Goal: Task Accomplishment & Management: Use online tool/utility

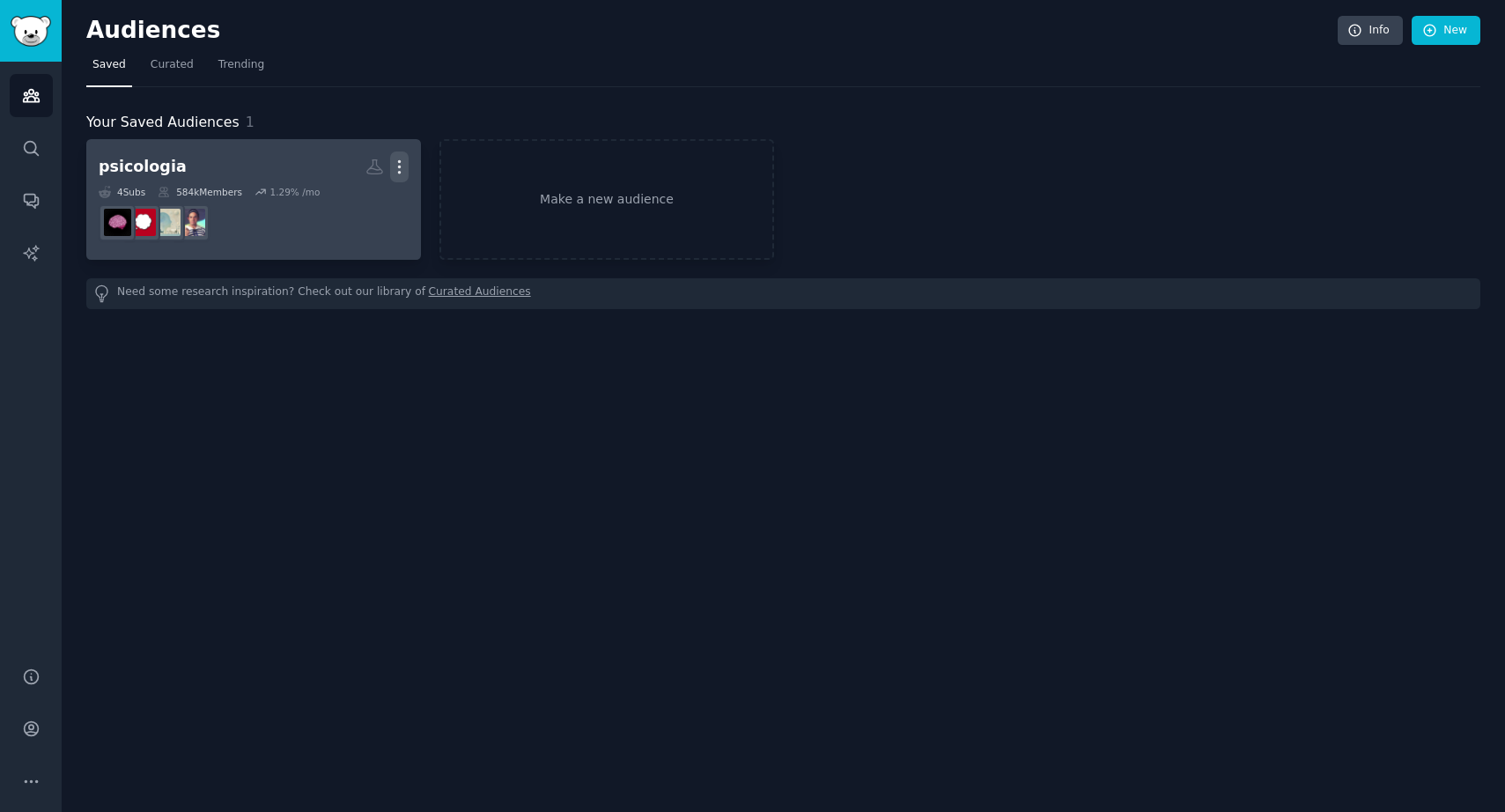
click at [400, 165] on icon "button" at bounding box center [400, 167] width 2 height 12
click at [341, 203] on p "Delete" at bounding box center [352, 203] width 41 height 19
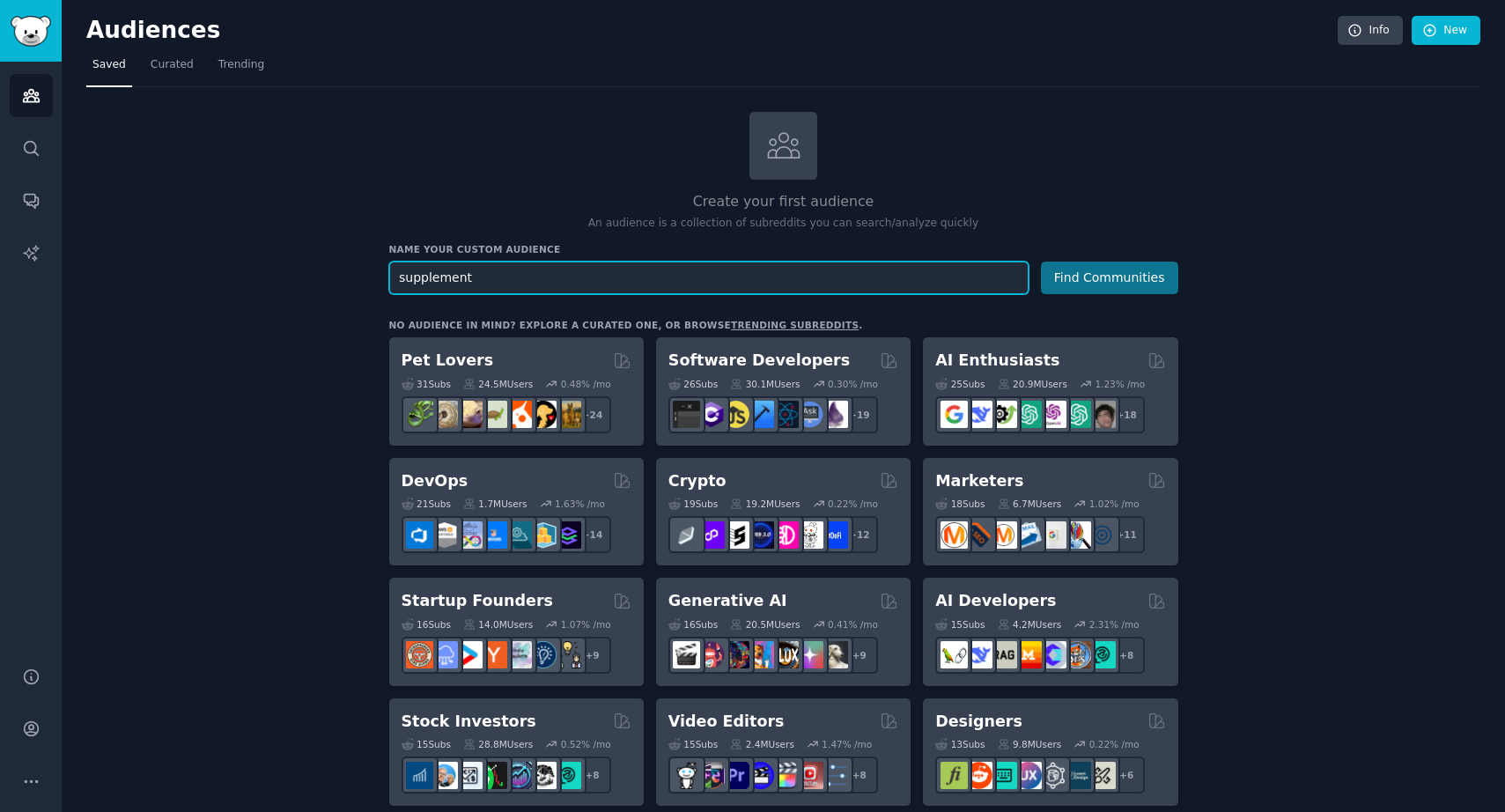
type input "supplement"
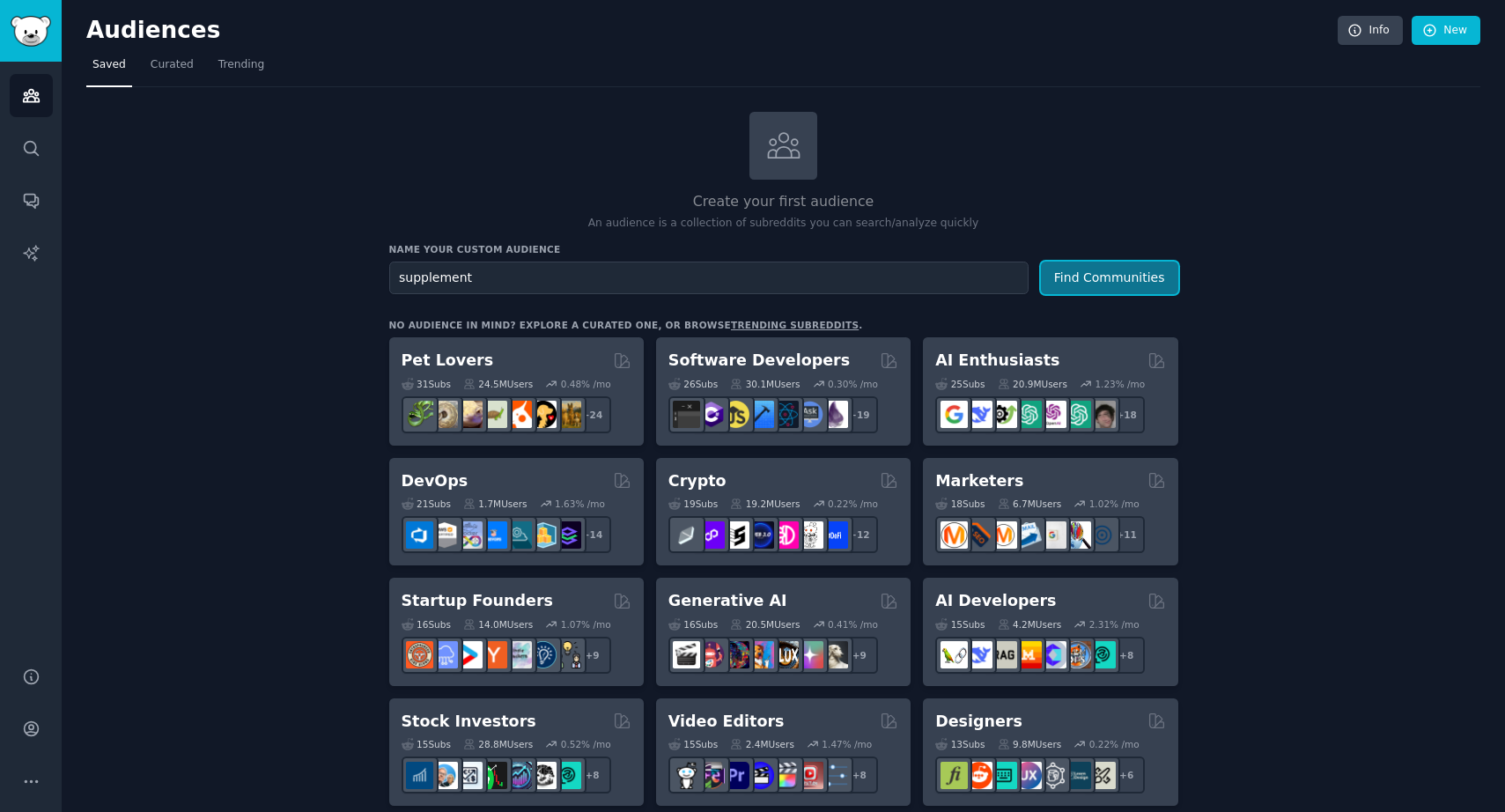
click at [1119, 273] on button "Find Communities" at bounding box center [1110, 277] width 138 height 33
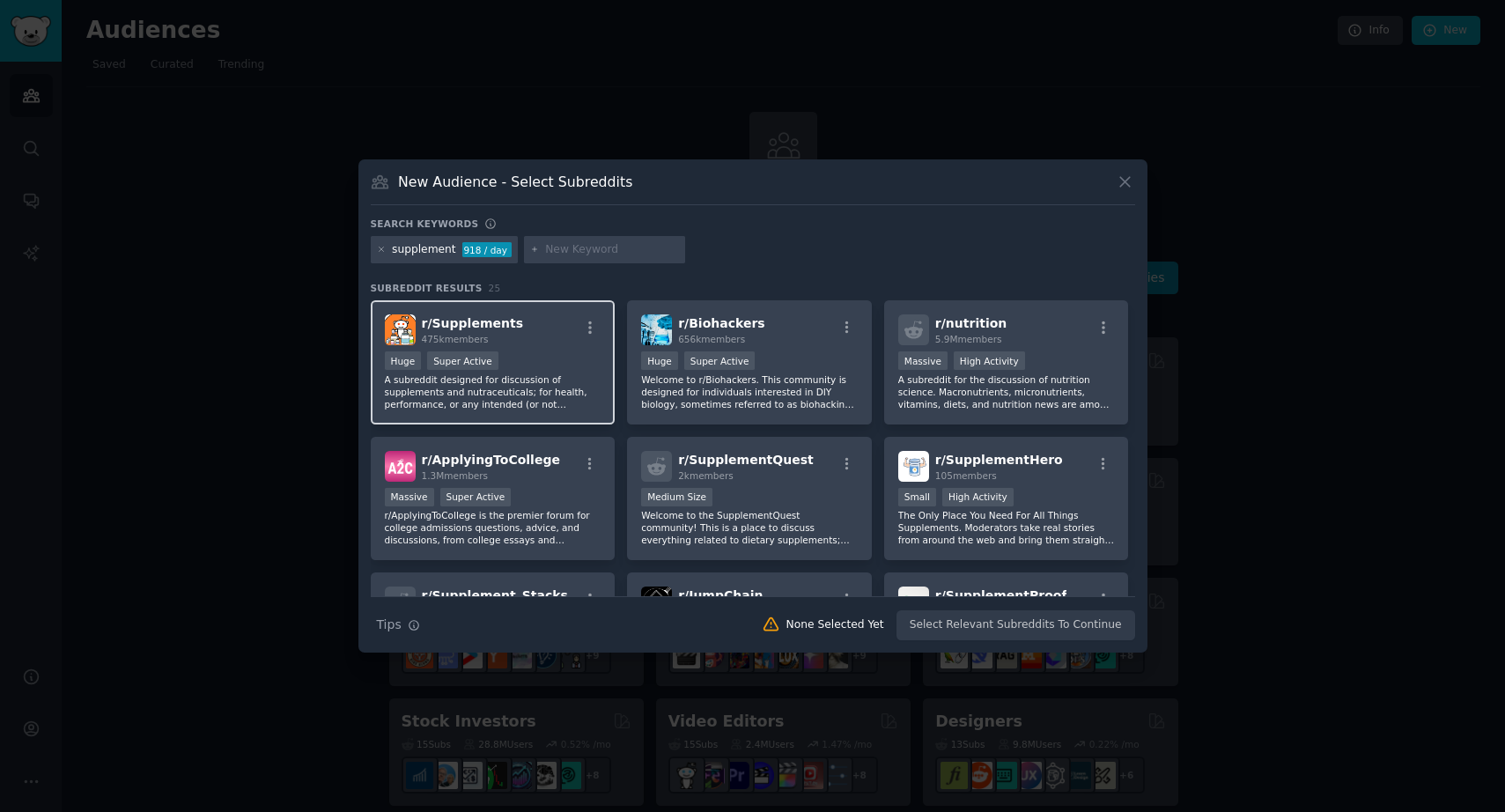
click at [557, 335] on div "r/ Supplements 475k members" at bounding box center [493, 330] width 217 height 31
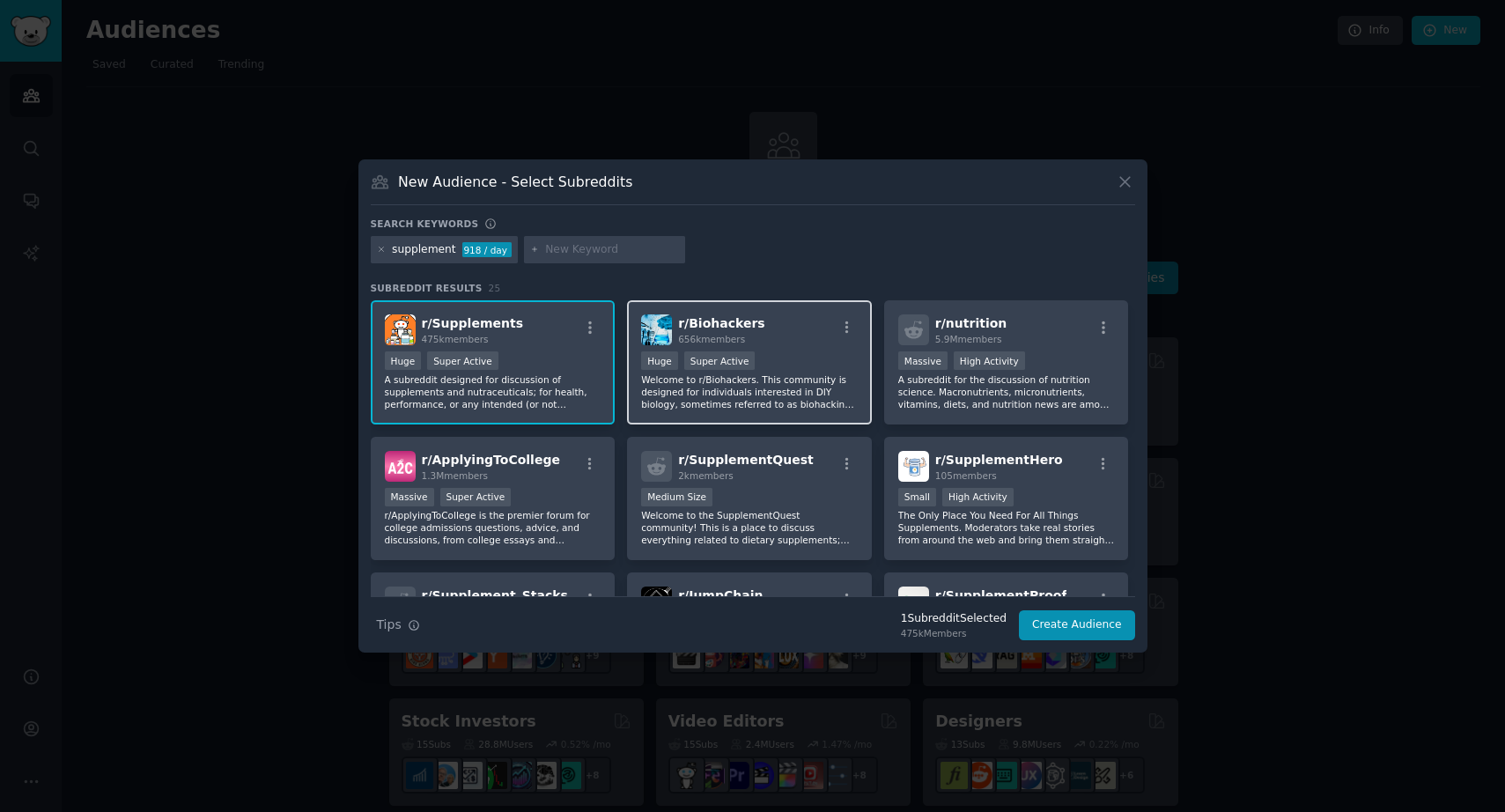
scroll to position [43, 0]
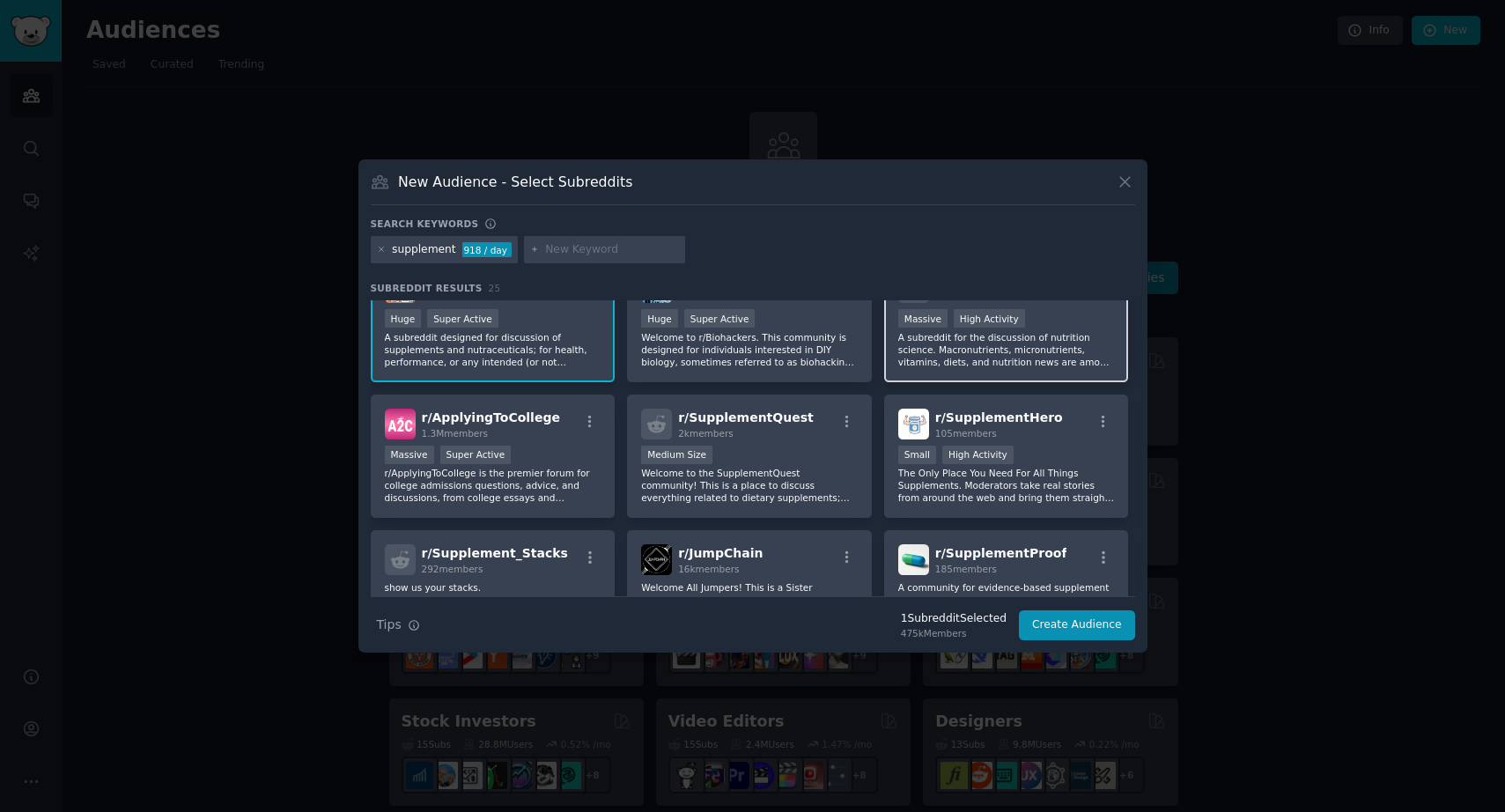
click at [1060, 345] on p "A subreddit for the discussion of nutrition science. Macronutrients, micronutri…" at bounding box center [1007, 350] width 217 height 37
click at [574, 254] on input "text" at bounding box center [612, 251] width 134 height 16
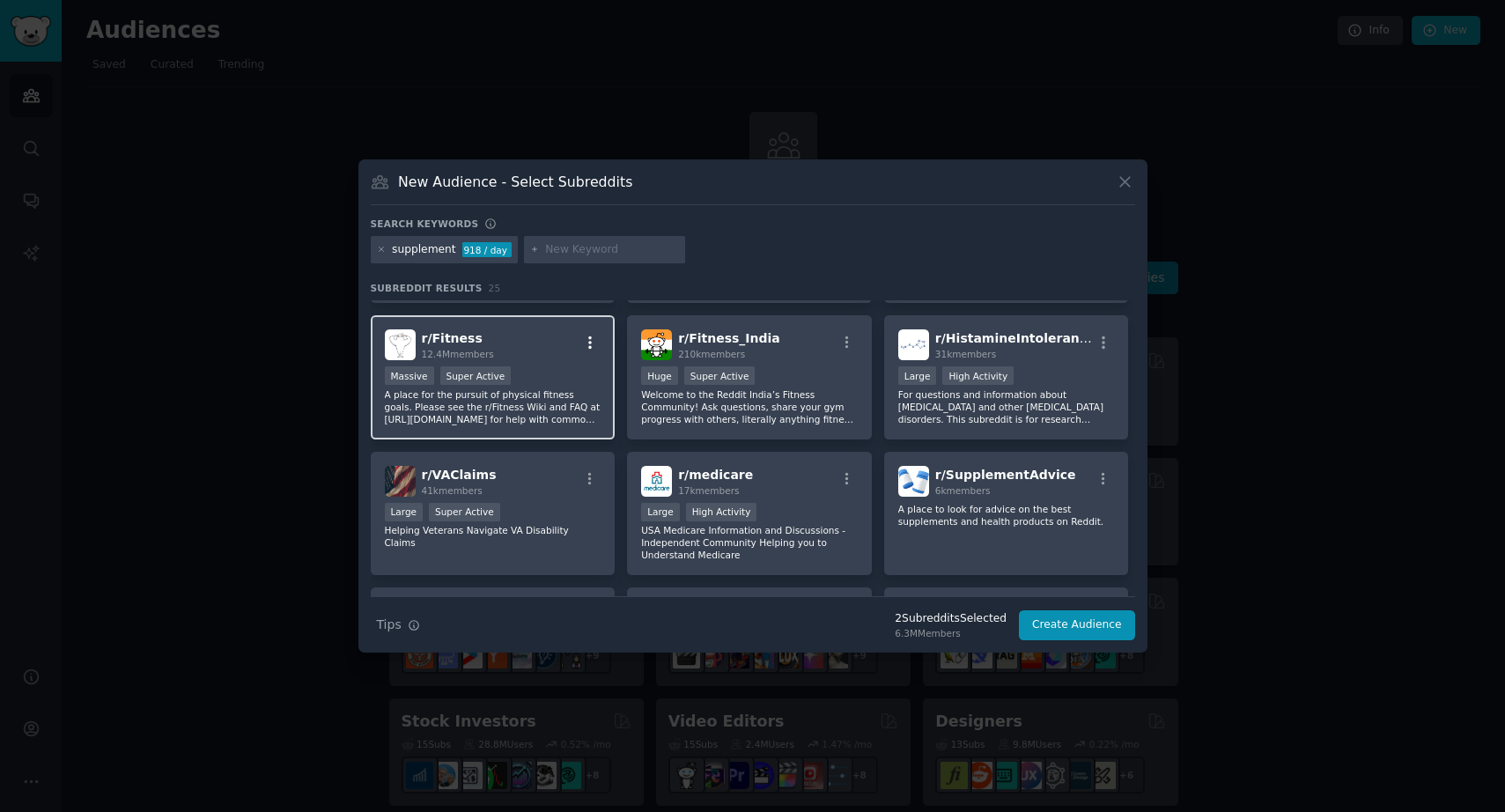
scroll to position [381, 0]
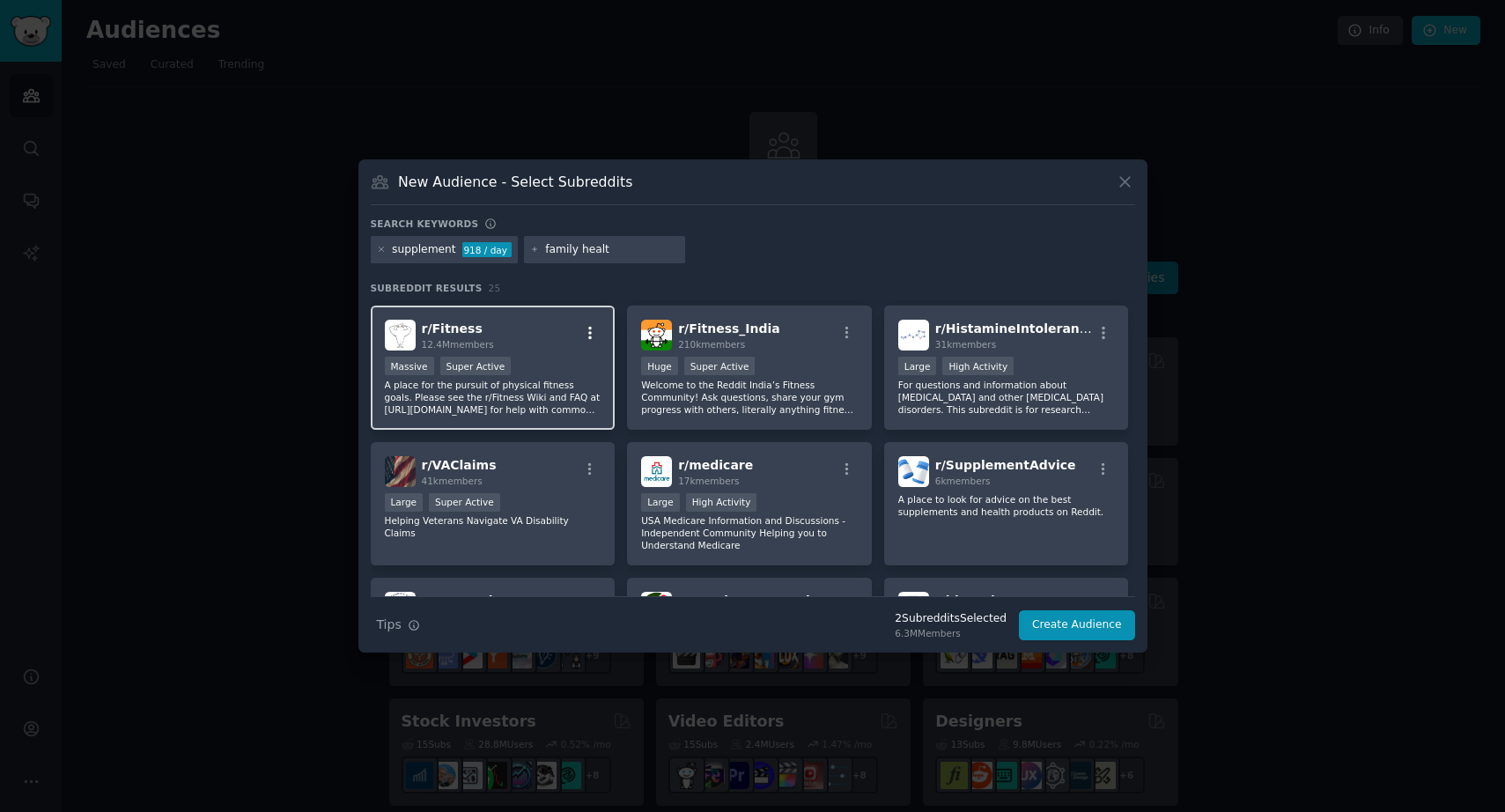
type input "family health"
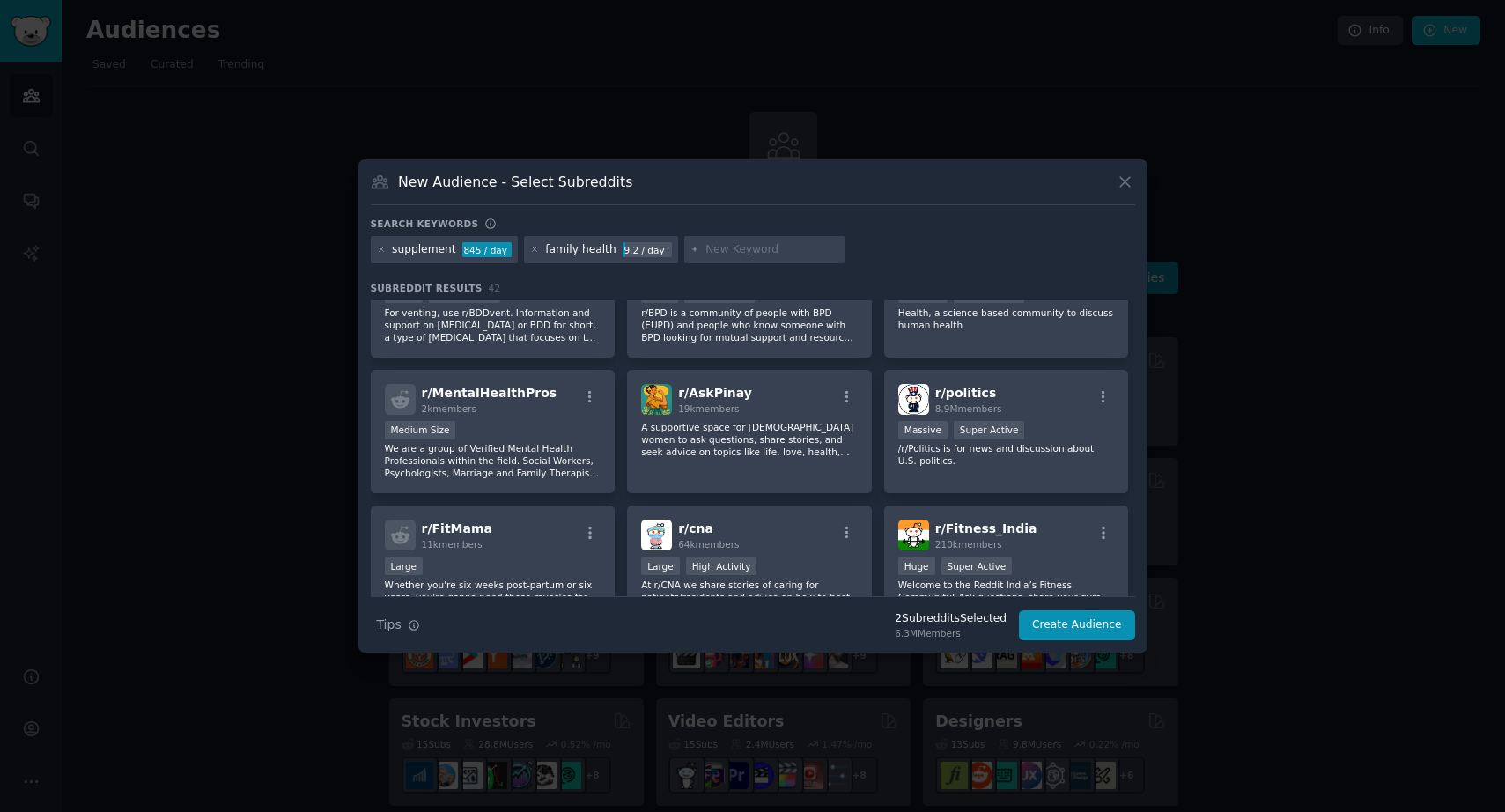
scroll to position [658, 0]
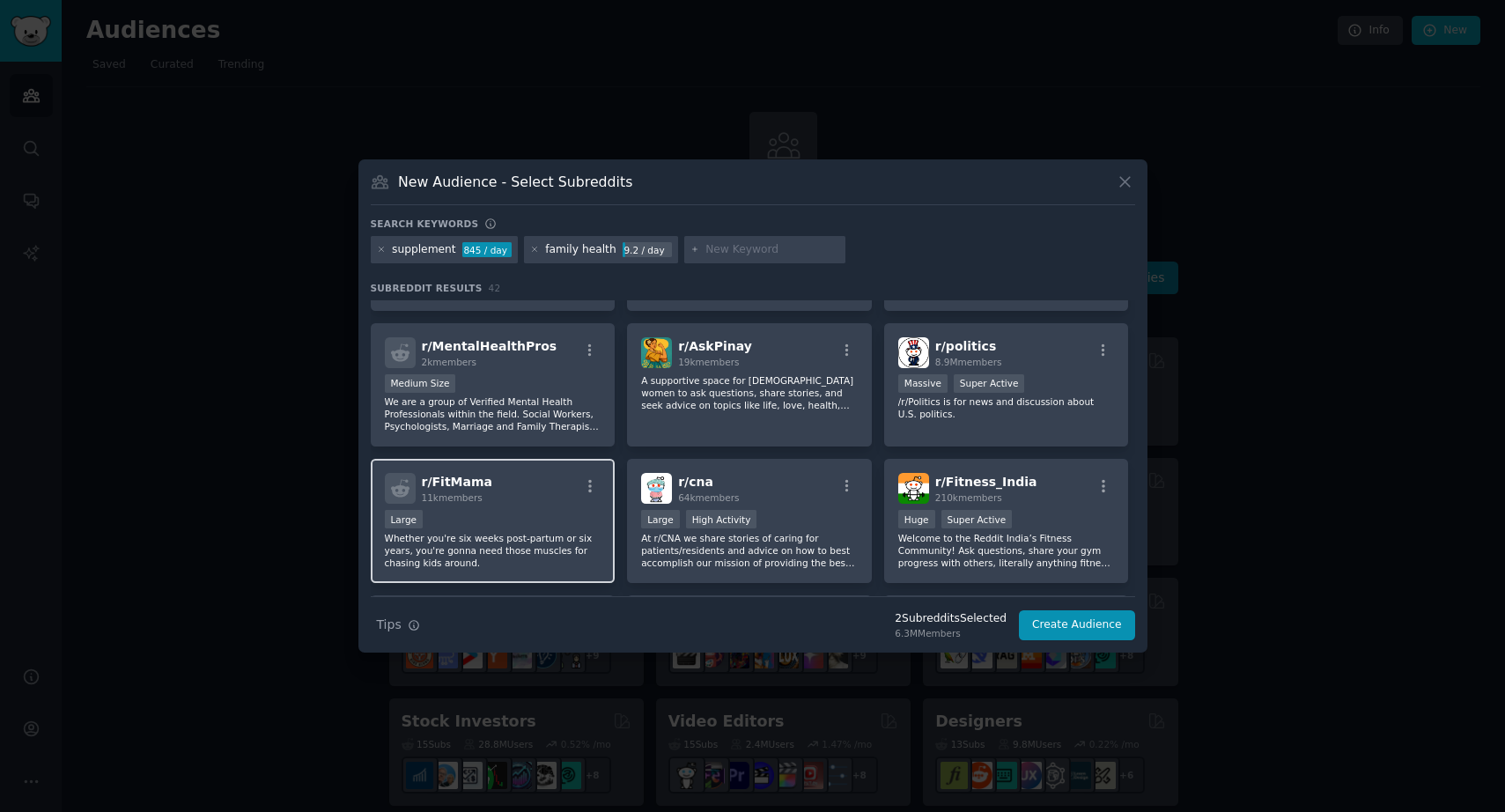
click at [547, 515] on div "Large" at bounding box center [493, 521] width 217 height 22
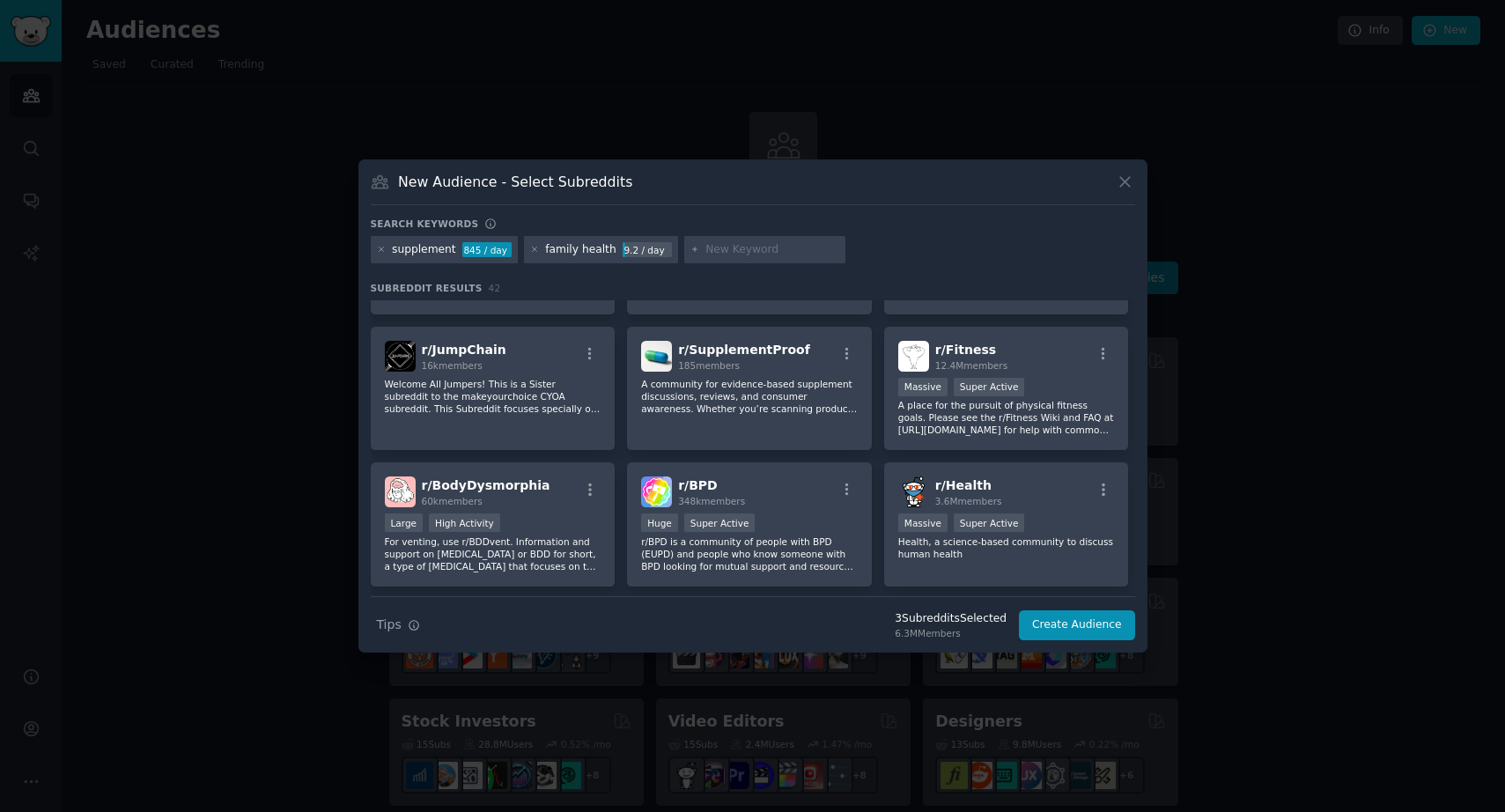
scroll to position [0, 0]
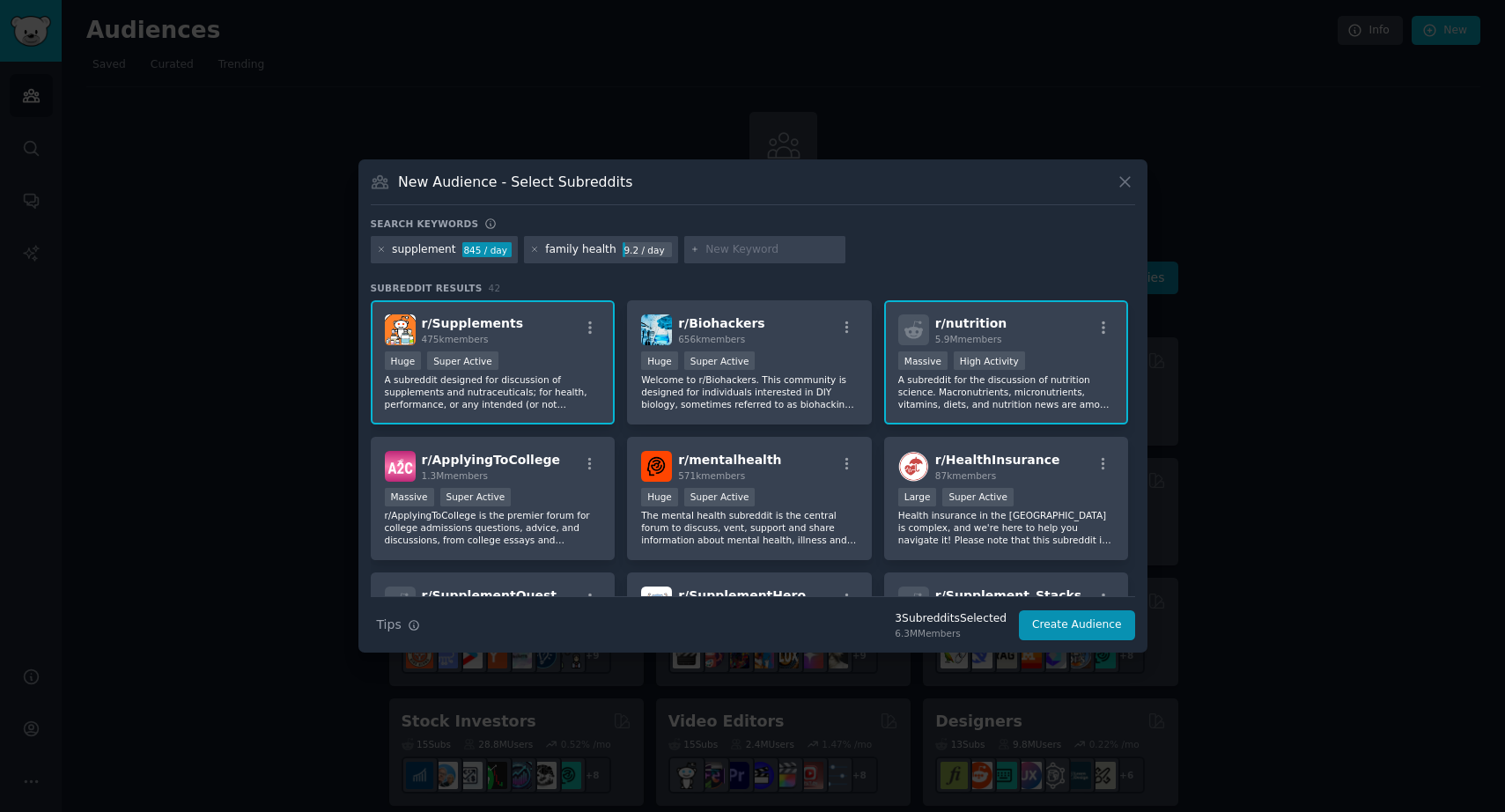
click at [734, 254] on input "text" at bounding box center [772, 251] width 134 height 16
type input "kids health"
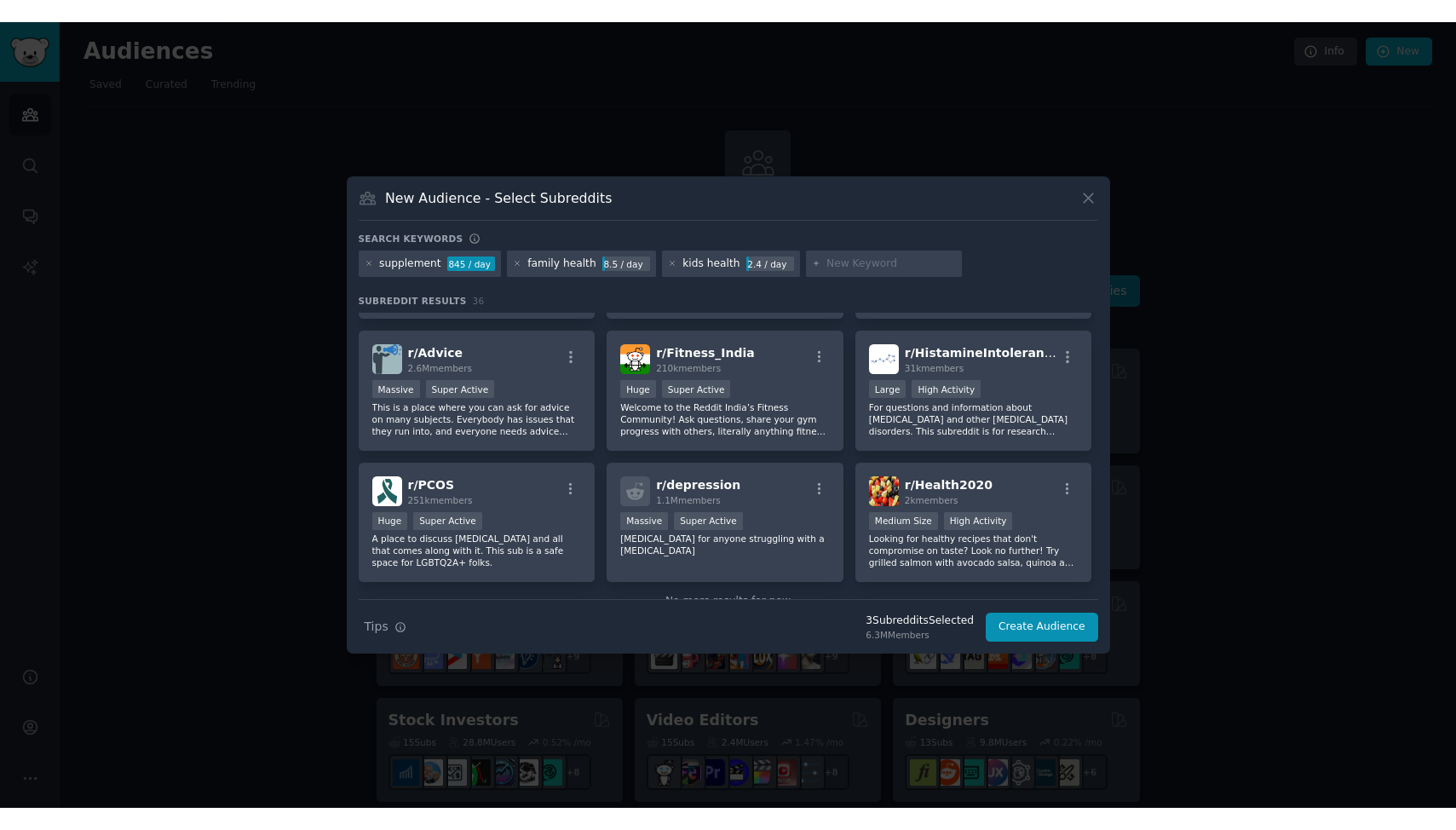
scroll to position [1285, 0]
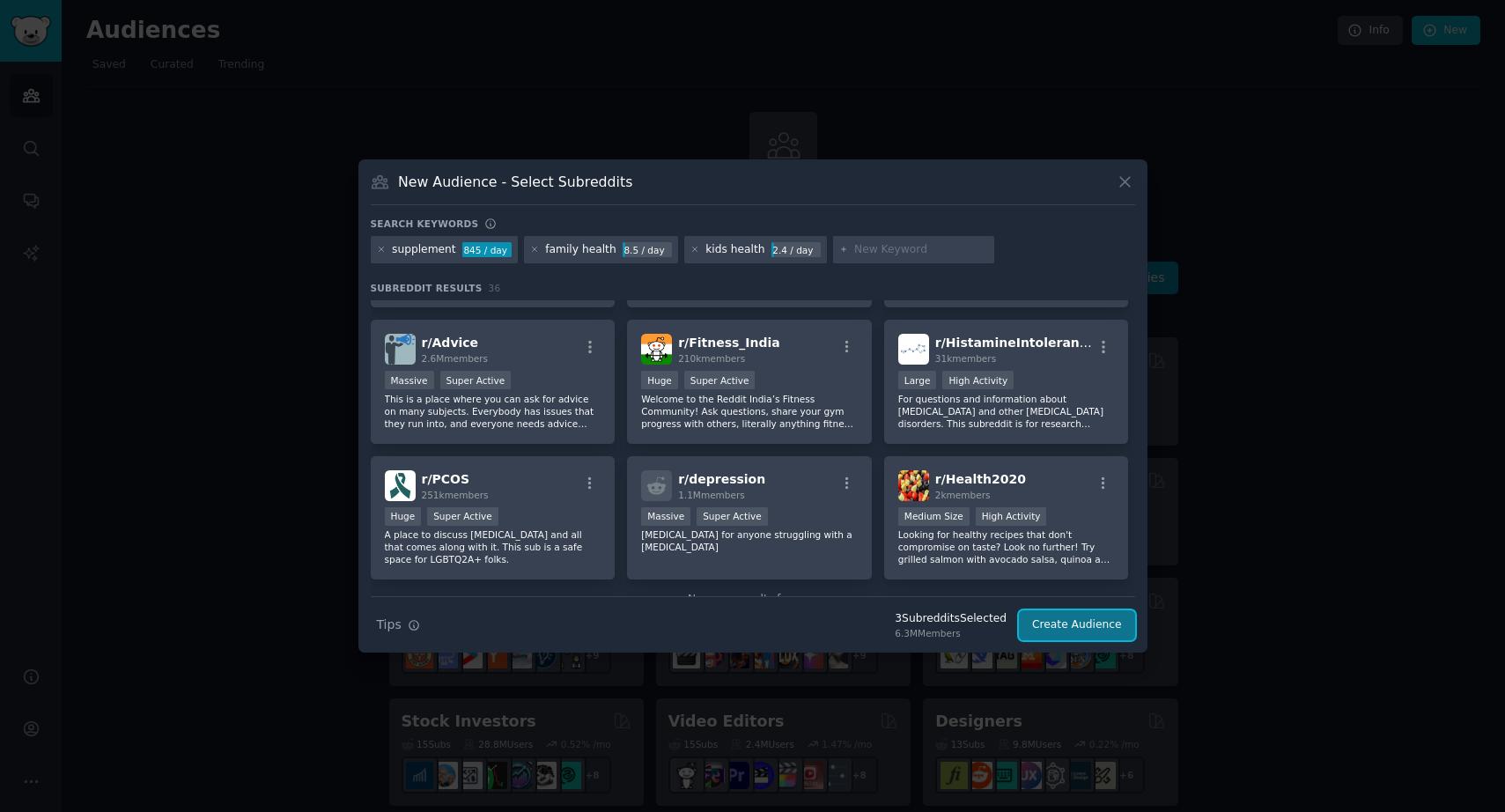
click at [1087, 627] on button "Create Audience" at bounding box center [1077, 625] width 116 height 30
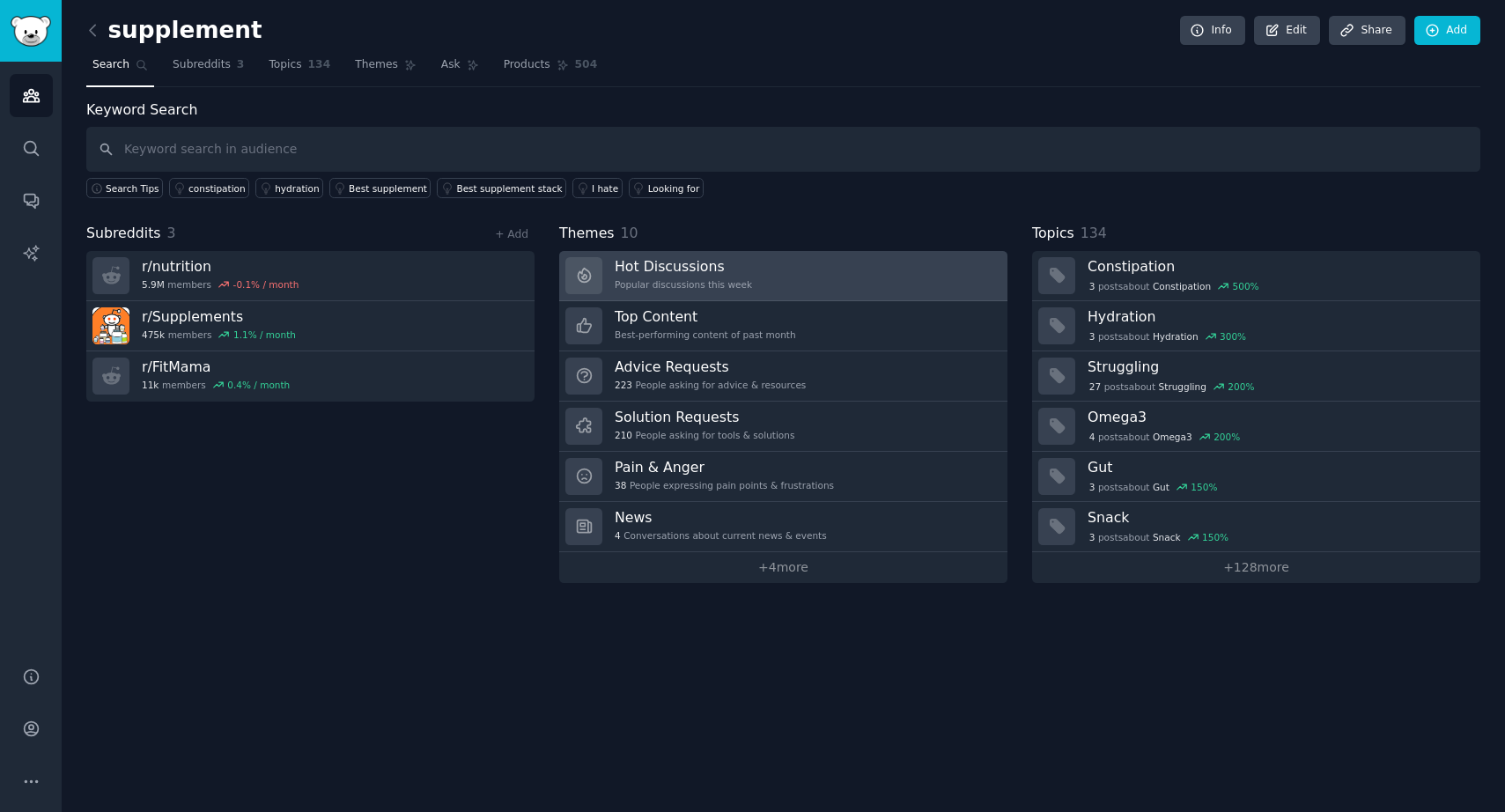
click at [686, 264] on h3 "Hot Discussions" at bounding box center [683, 266] width 138 height 19
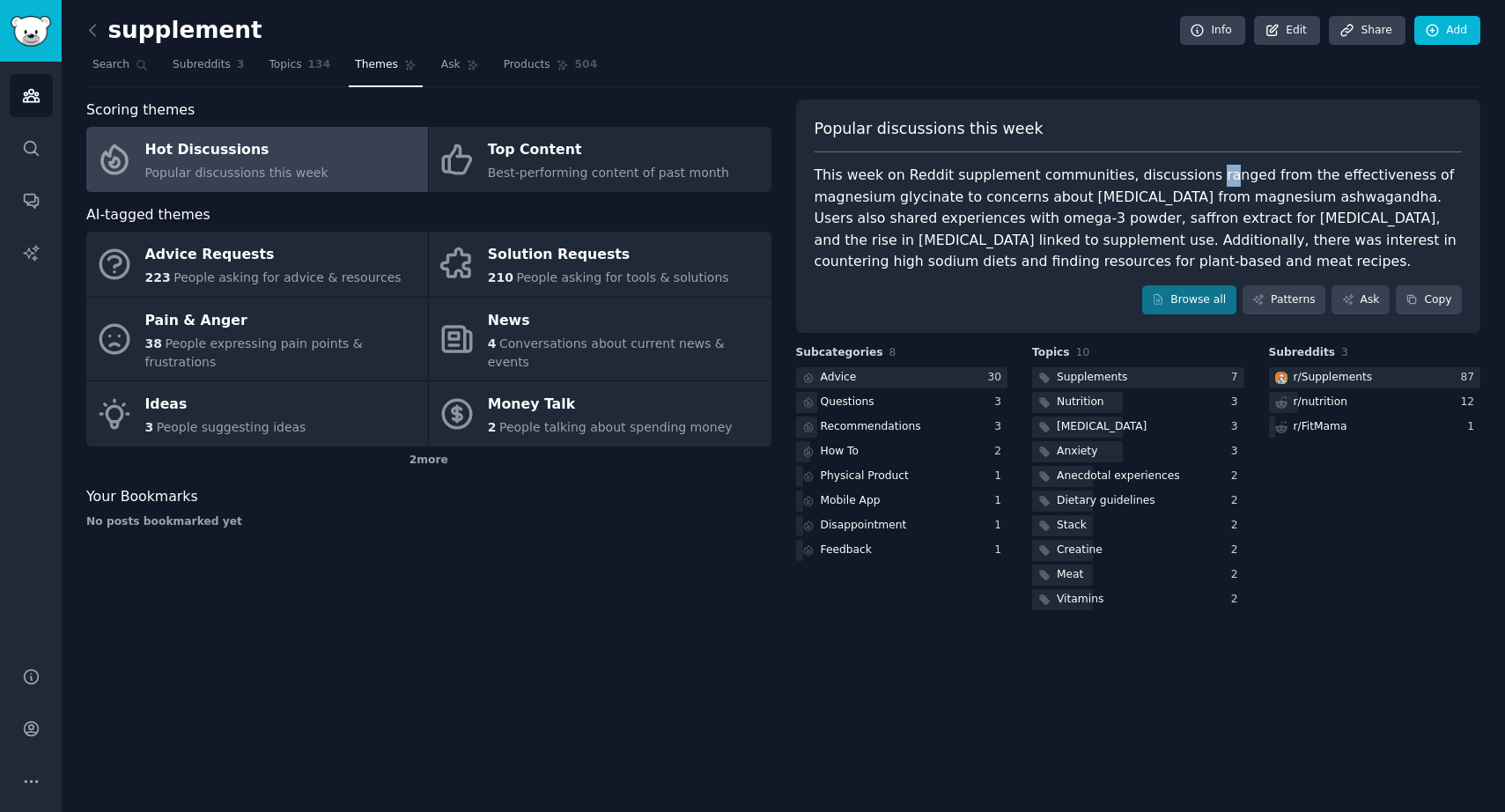
drag, startPoint x: 1190, startPoint y: 179, endPoint x: 1261, endPoint y: 183, distance: 71.1
click at [1221, 180] on div "This week on Reddit supplement communities, discussions ranged from the effecti…" at bounding box center [1139, 219] width 649 height 108
drag, startPoint x: 1303, startPoint y: 181, endPoint x: 1312, endPoint y: 172, distance: 12.7
click at [1312, 181] on div "This week on Reddit supplement communities, discussions ranged from the effecti…" at bounding box center [1139, 219] width 649 height 108
drag, startPoint x: 812, startPoint y: 200, endPoint x: 949, endPoint y: 203, distance: 137.0
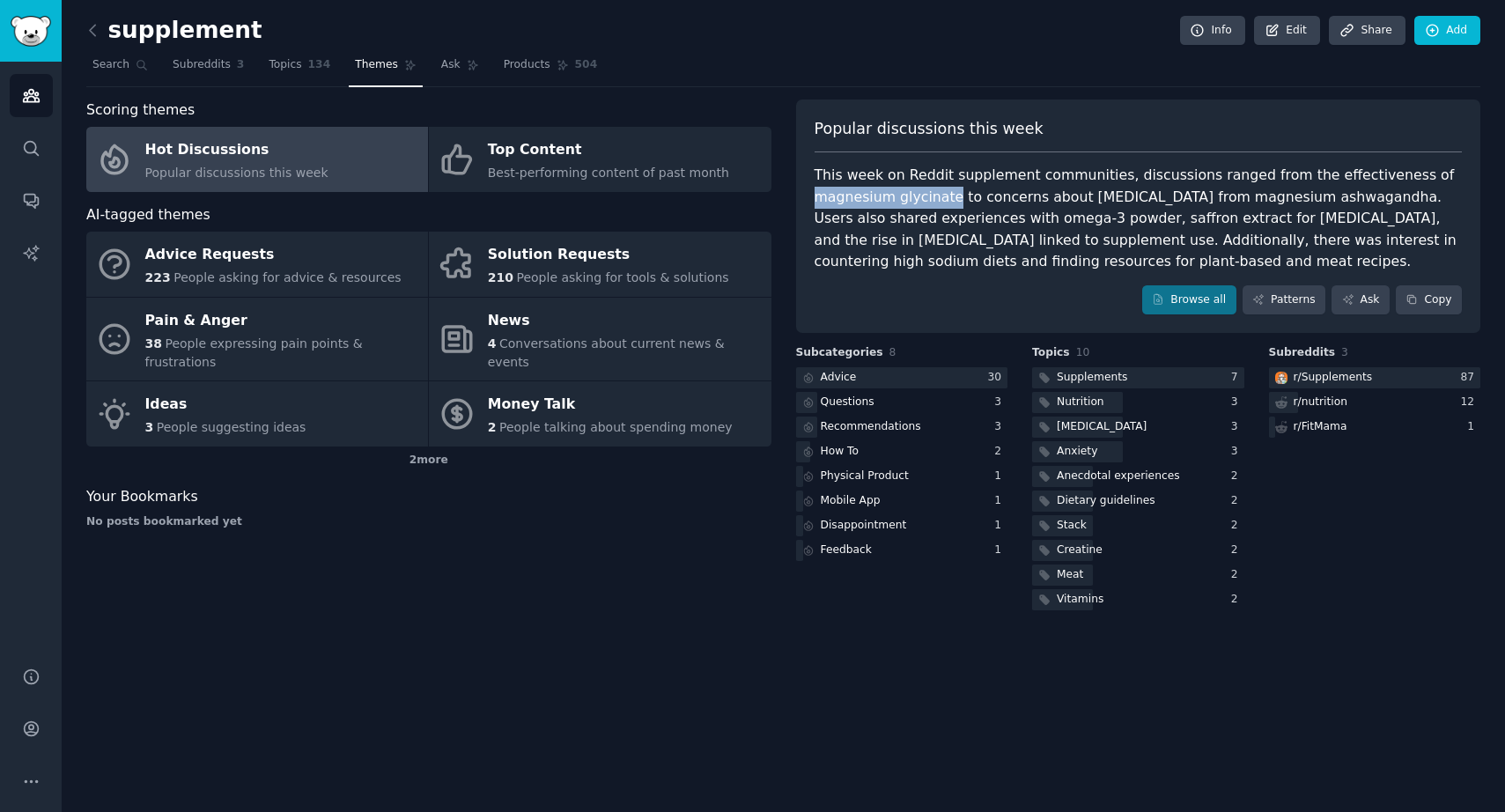
click at [949, 203] on div "Popular discussions this week This week on Reddit supplement communities, discu…" at bounding box center [1138, 217] width 685 height 235
click at [950, 198] on div "This week on Reddit supplement communities, discussions ranged from the effecti…" at bounding box center [1139, 219] width 649 height 108
drag, startPoint x: 950, startPoint y: 198, endPoint x: 799, endPoint y: 199, distance: 151.0
click at [799, 199] on div "Popular discussions this week This week on Reddit supplement communities, discu…" at bounding box center [1138, 217] width 685 height 235
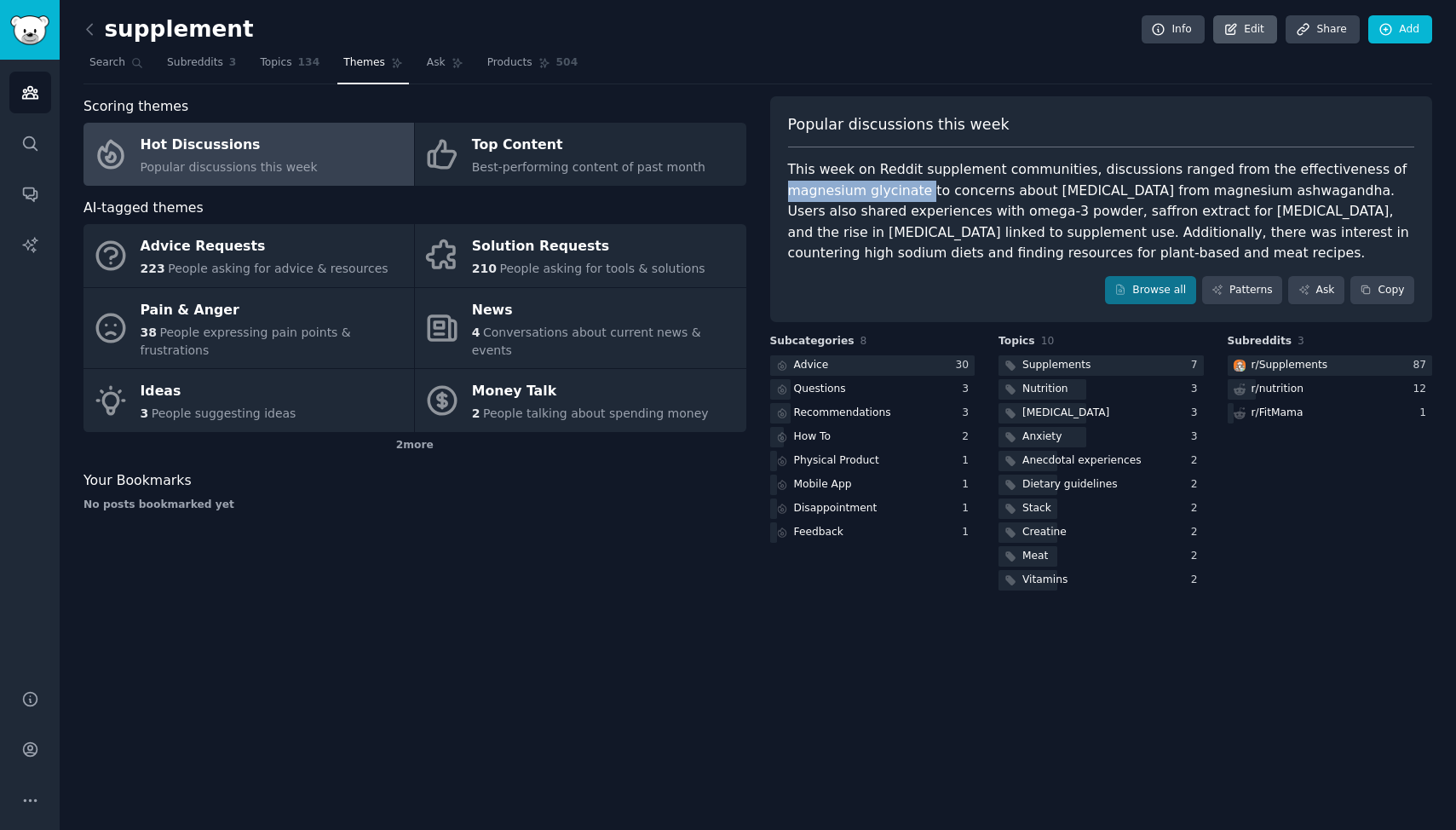
copy div "magnesium glycinate"
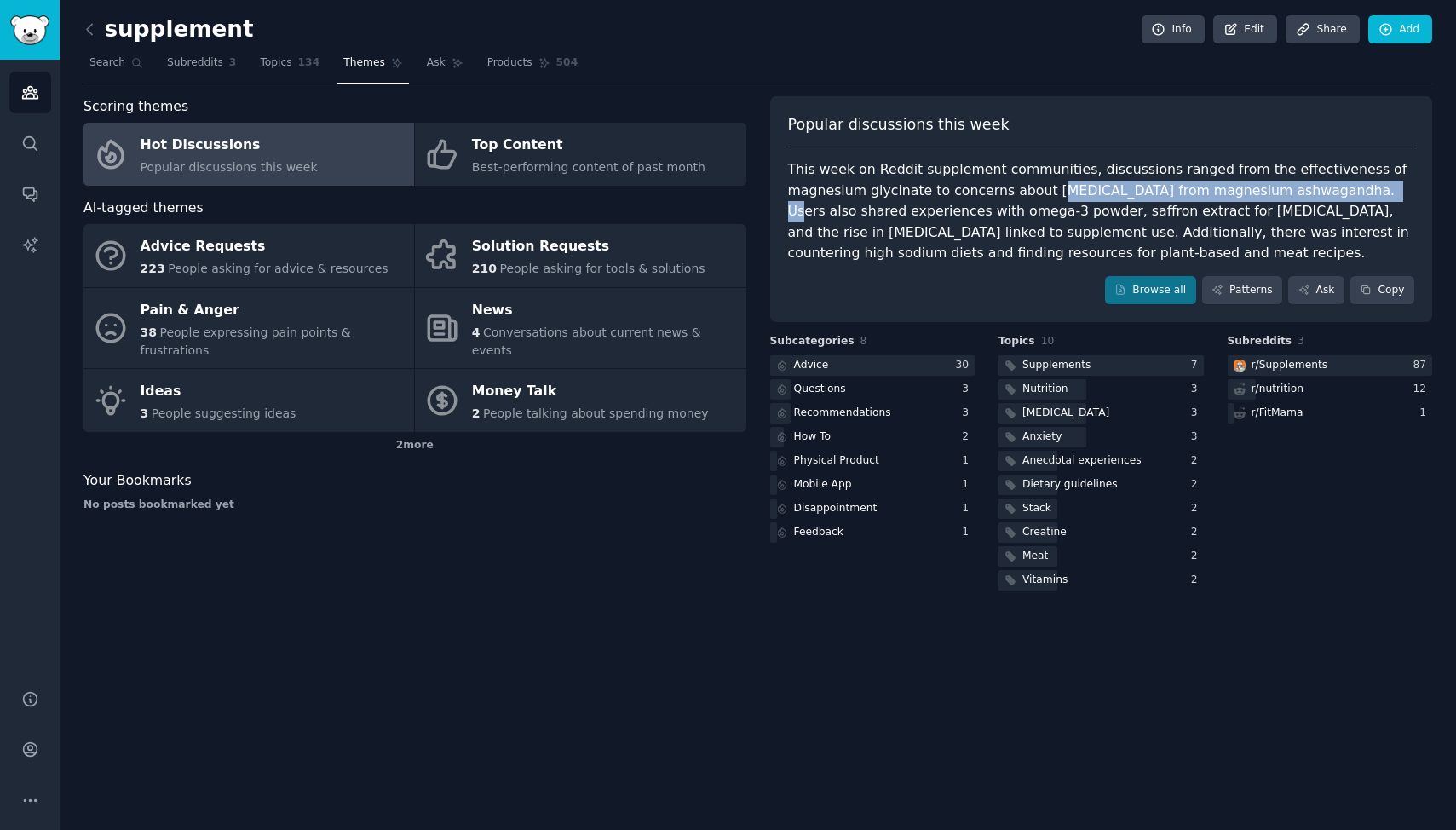
drag, startPoint x: 1038, startPoint y: 192, endPoint x: 1331, endPoint y: 195, distance: 293.0
click at [1331, 195] on div "This week on Reddit supplement communities, discussions ranged from the effecti…" at bounding box center [1102, 211] width 627 height 105
click at [1032, 198] on div "This week on Reddit supplement communities, discussions ranged from the effecti…" at bounding box center [1102, 211] width 627 height 105
drag, startPoint x: 1035, startPoint y: 192, endPoint x: 1332, endPoint y: 196, distance: 297.0
click at [1332, 196] on div "This week on Reddit supplement communities, discussions ranged from the effecti…" at bounding box center [1102, 211] width 627 height 105
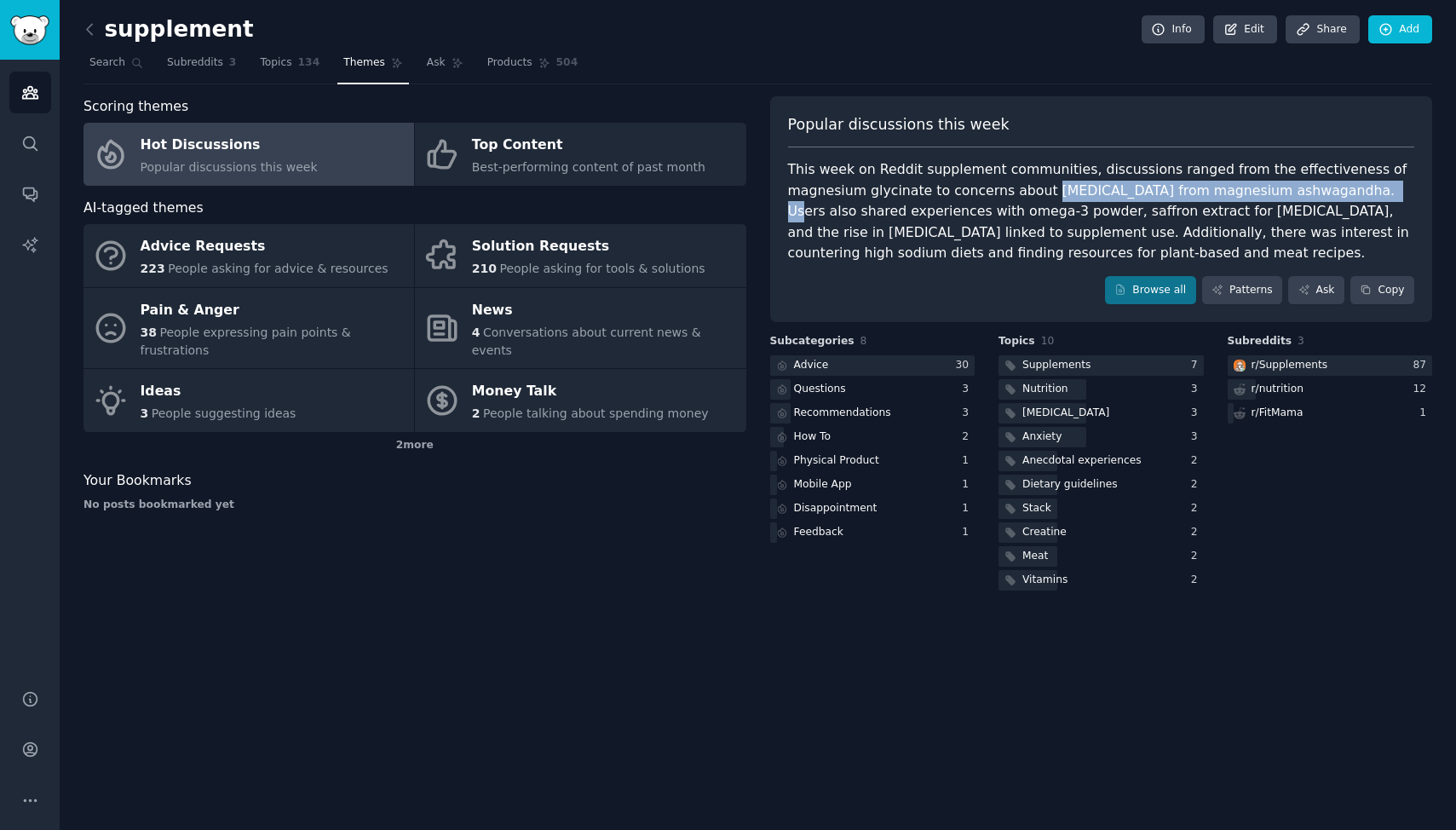
copy div "[MEDICAL_DATA] from magnesium ashwagandha"
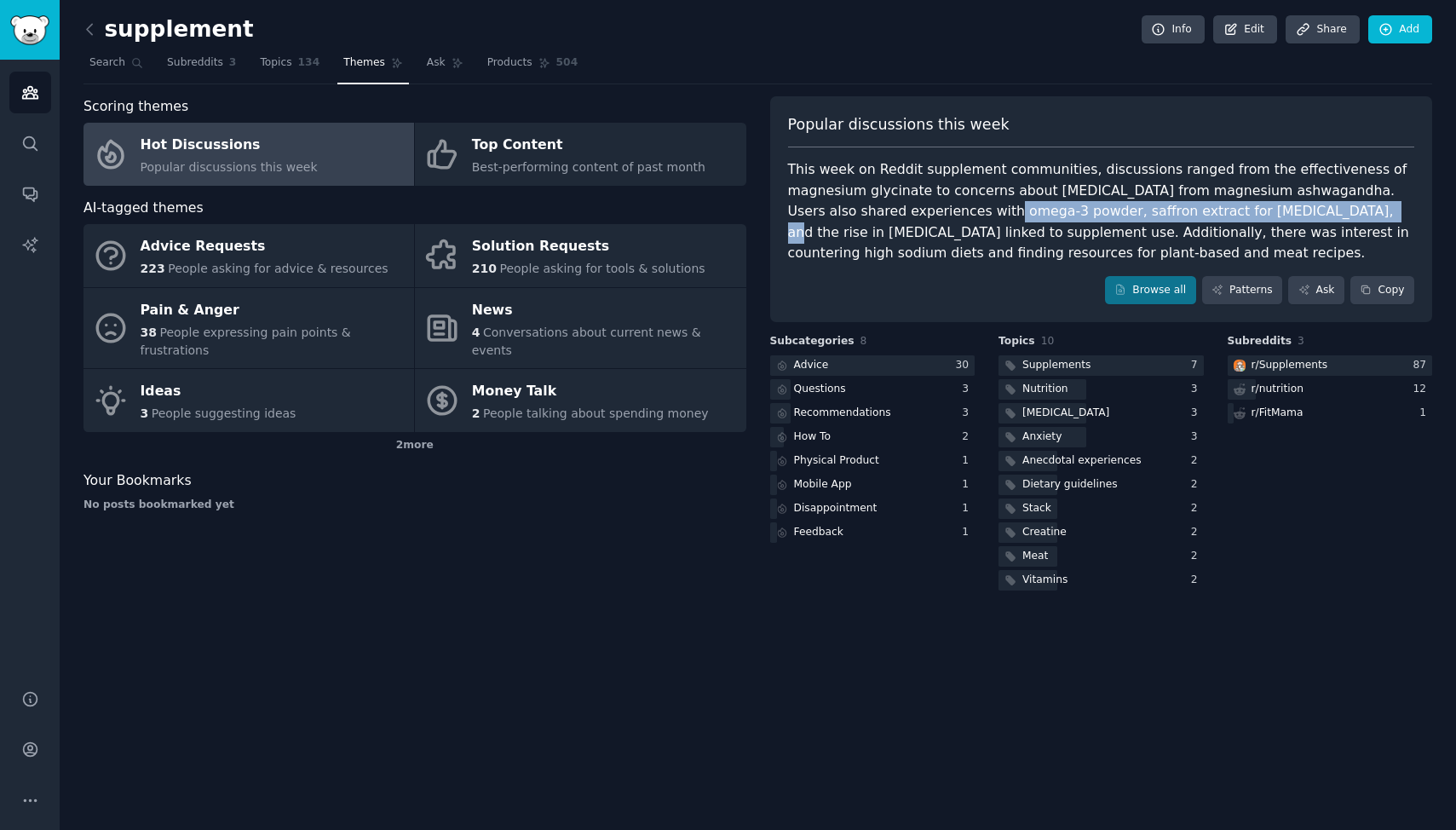
drag, startPoint x: 914, startPoint y: 209, endPoint x: 1262, endPoint y: 209, distance: 348.0
click at [1259, 209] on div "This week on Reddit supplement communities, discussions ranged from the effecti…" at bounding box center [1102, 211] width 627 height 105
click at [1245, 211] on div "This week on Reddit supplement communities, discussions ranged from the effecti…" at bounding box center [1102, 211] width 627 height 105
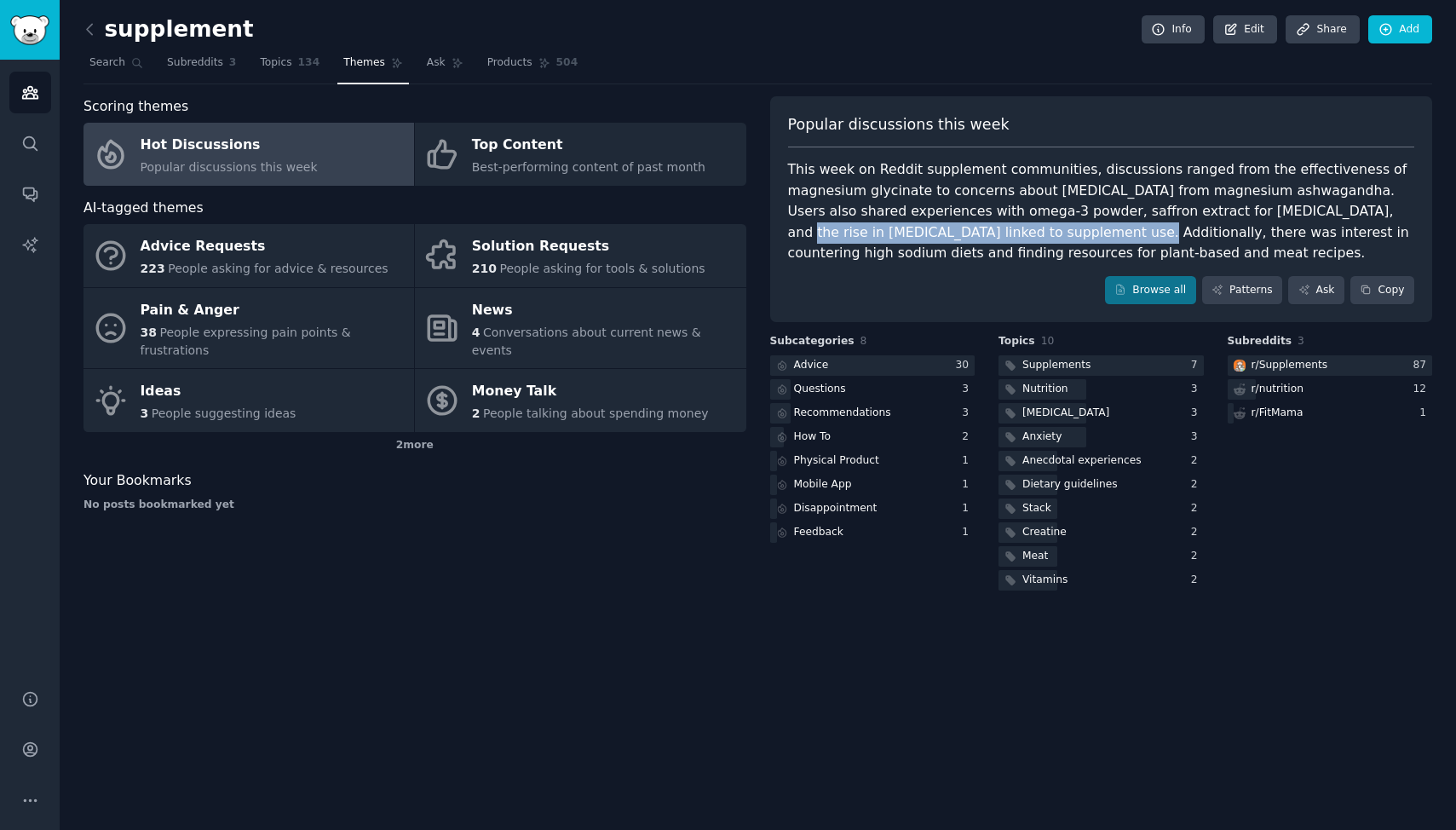
drag, startPoint x: 941, startPoint y: 231, endPoint x: 1264, endPoint y: 215, distance: 323.4
click at [1264, 215] on div "This week on Reddit supplement communities, discussions ranged from the effecti…" at bounding box center [1102, 211] width 627 height 105
copy div "the rise in [MEDICAL_DATA] linked to supplement use."
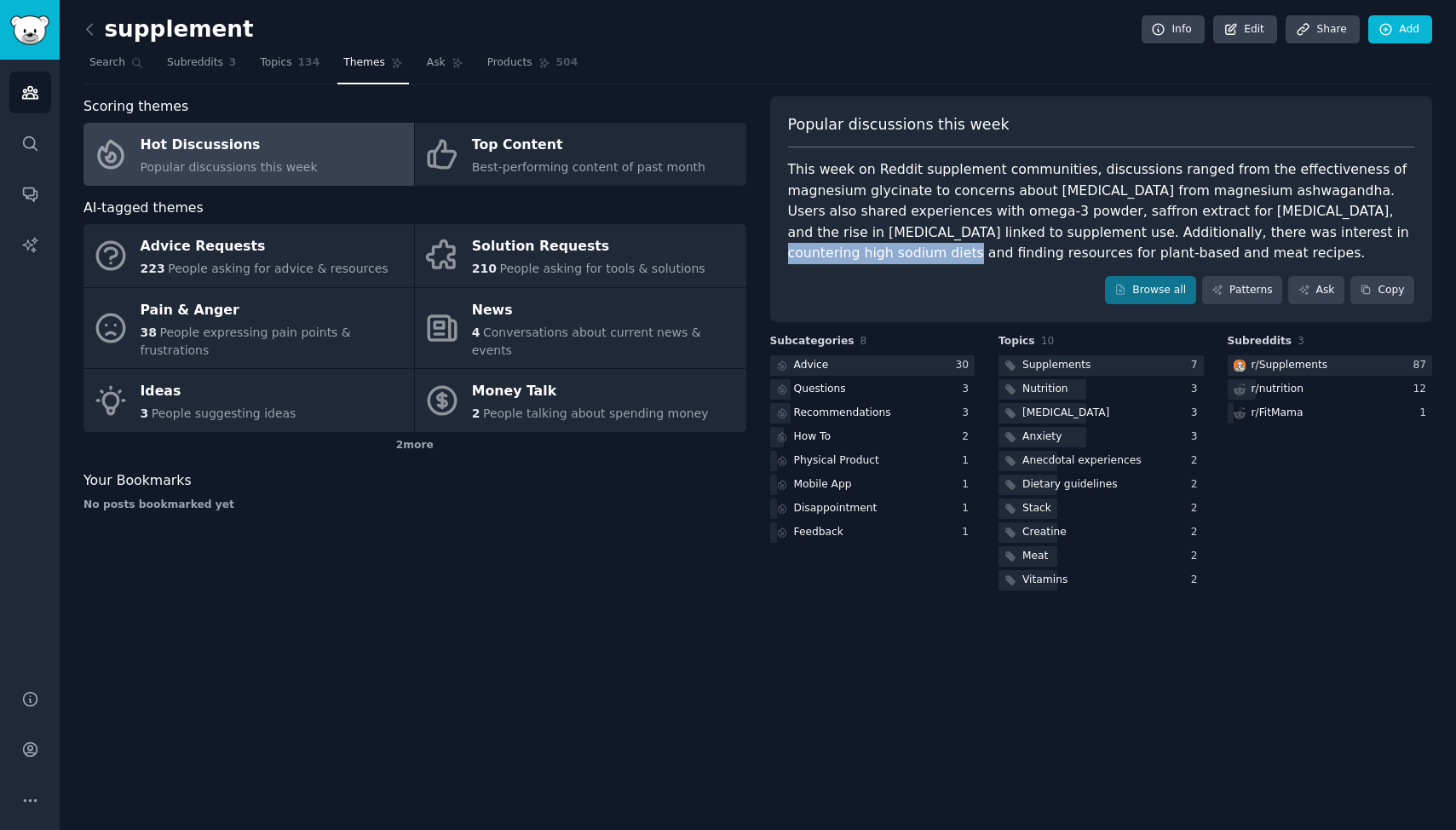
drag, startPoint x: 1150, startPoint y: 233, endPoint x: 1328, endPoint y: 225, distance: 178.2
click at [1328, 225] on div "This week on Reddit supplement communities, discussions ranged from the effecti…" at bounding box center [1102, 211] width 627 height 105
copy div "countering high sodium diets"
click at [873, 251] on div "This week on Reddit supplement communities, discussions ranged from the effecti…" at bounding box center [1102, 211] width 627 height 105
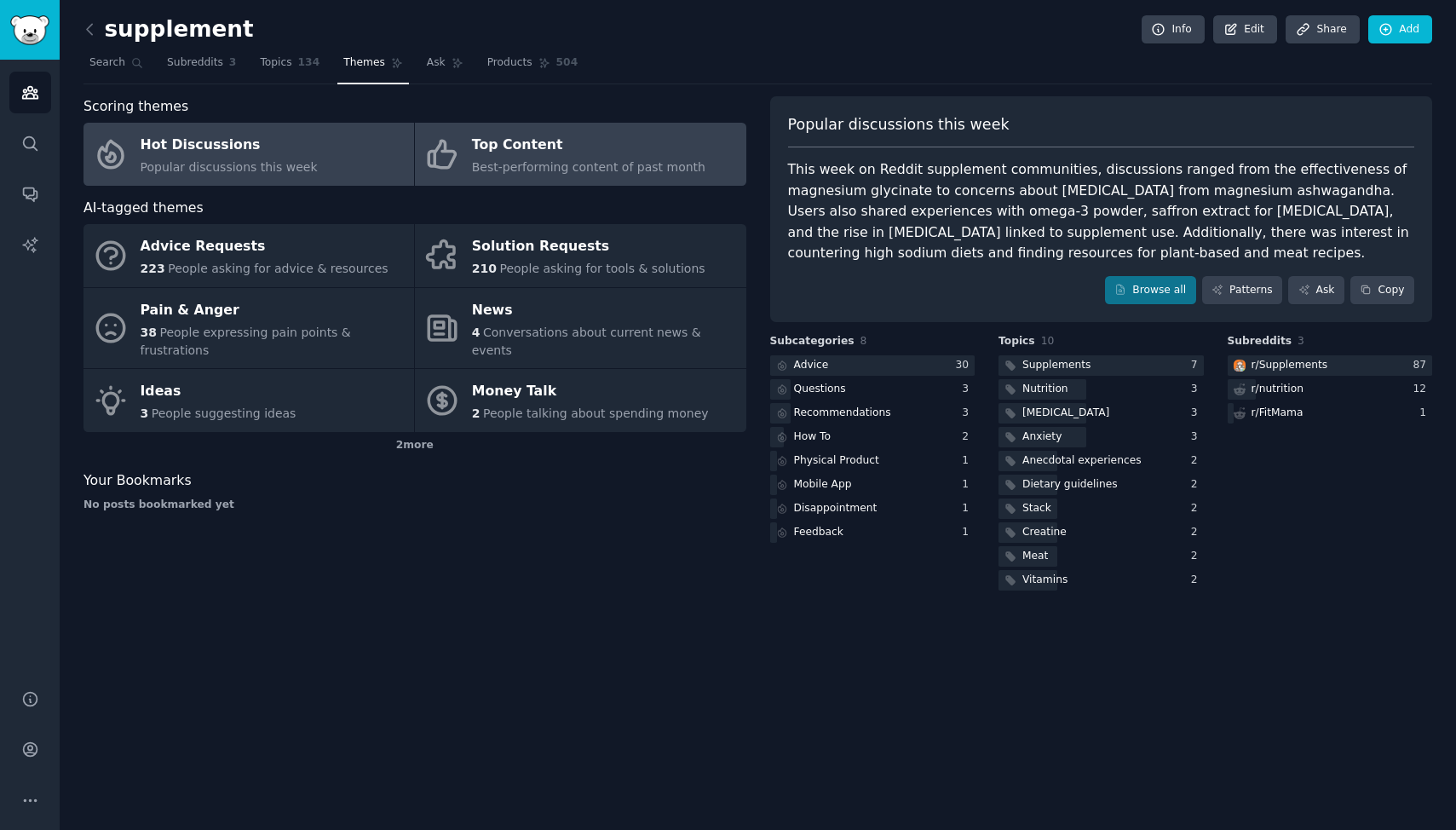
click at [538, 148] on div "Top Content" at bounding box center [589, 146] width 234 height 27
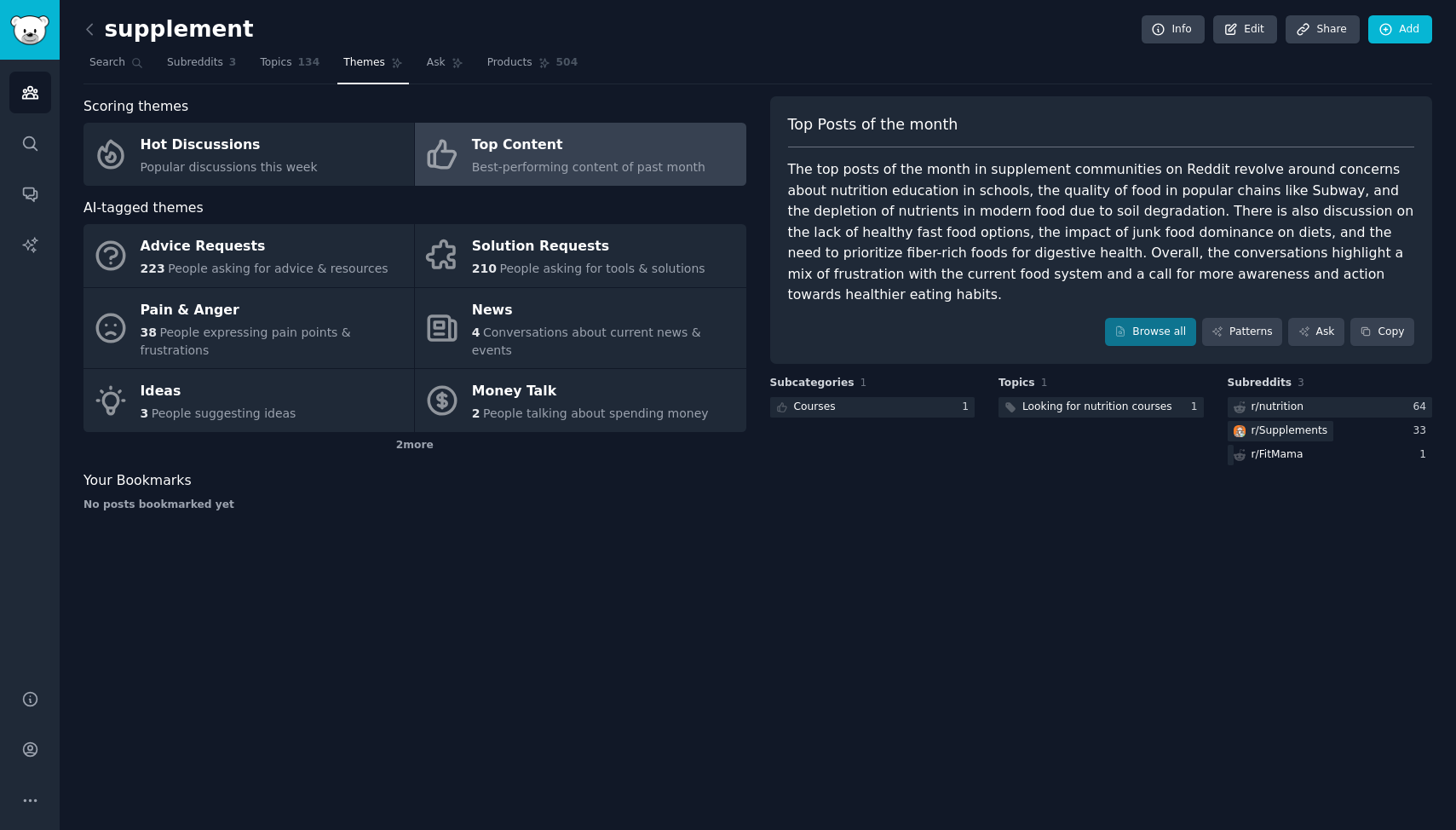
click at [1282, 168] on div "The top posts of the month in supplement communities on Reddit revolve around c…" at bounding box center [1102, 232] width 627 height 147
drag, startPoint x: 1283, startPoint y: 167, endPoint x: 965, endPoint y: 189, distance: 318.8
click at [965, 189] on div "The top posts of the month in supplement communities on Reddit revolve around c…" at bounding box center [1102, 232] width 627 height 147
copy div "concerns about nutrition education in schools"
drag, startPoint x: 1080, startPoint y: 211, endPoint x: 1325, endPoint y: 191, distance: 245.8
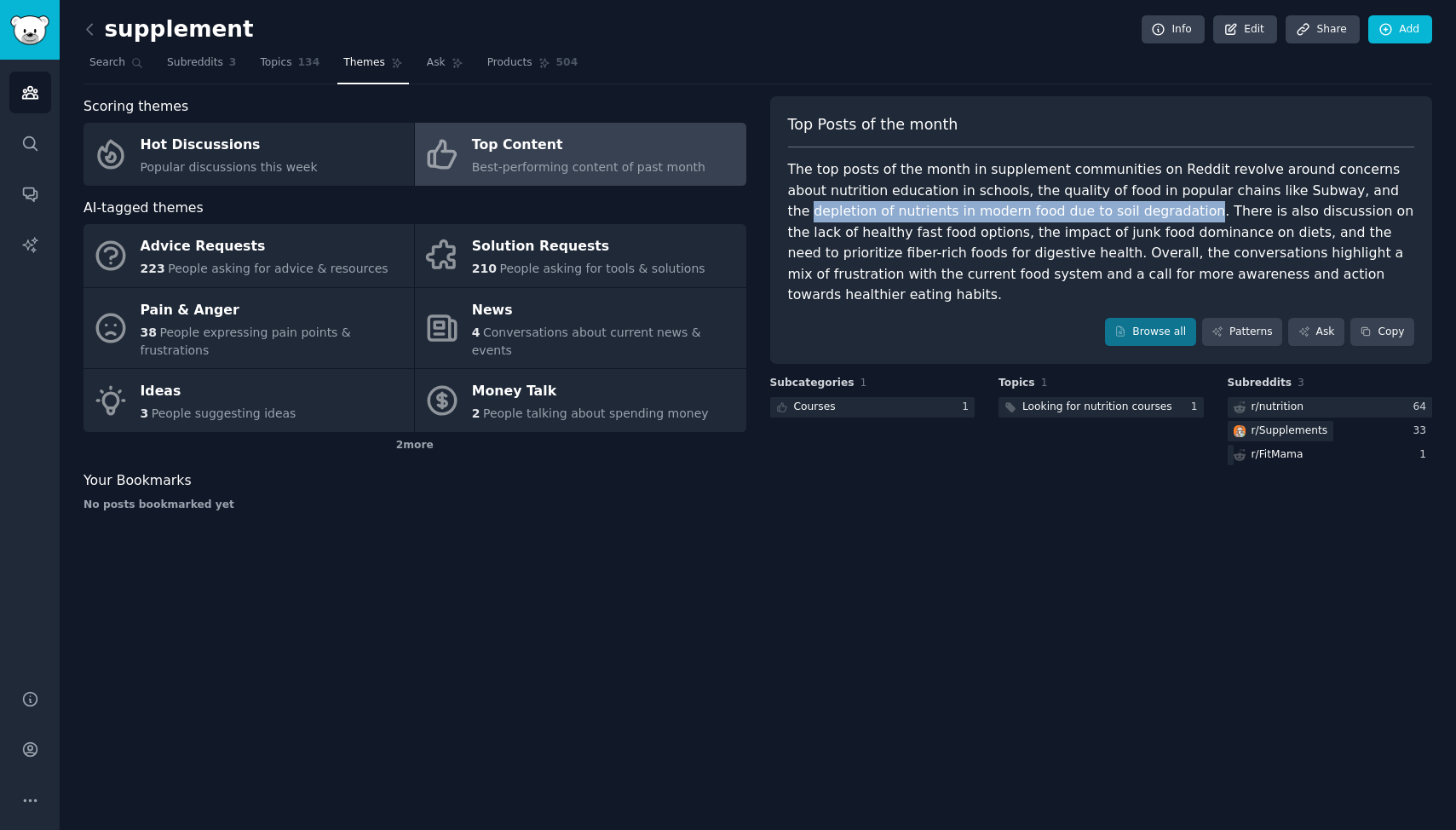
click at [1325, 191] on div "The top posts of the month in supplement communities on Reddit revolve around c…" at bounding box center [1102, 232] width 627 height 147
copy div "depletion of nutrients in modern food due to soil degradation"
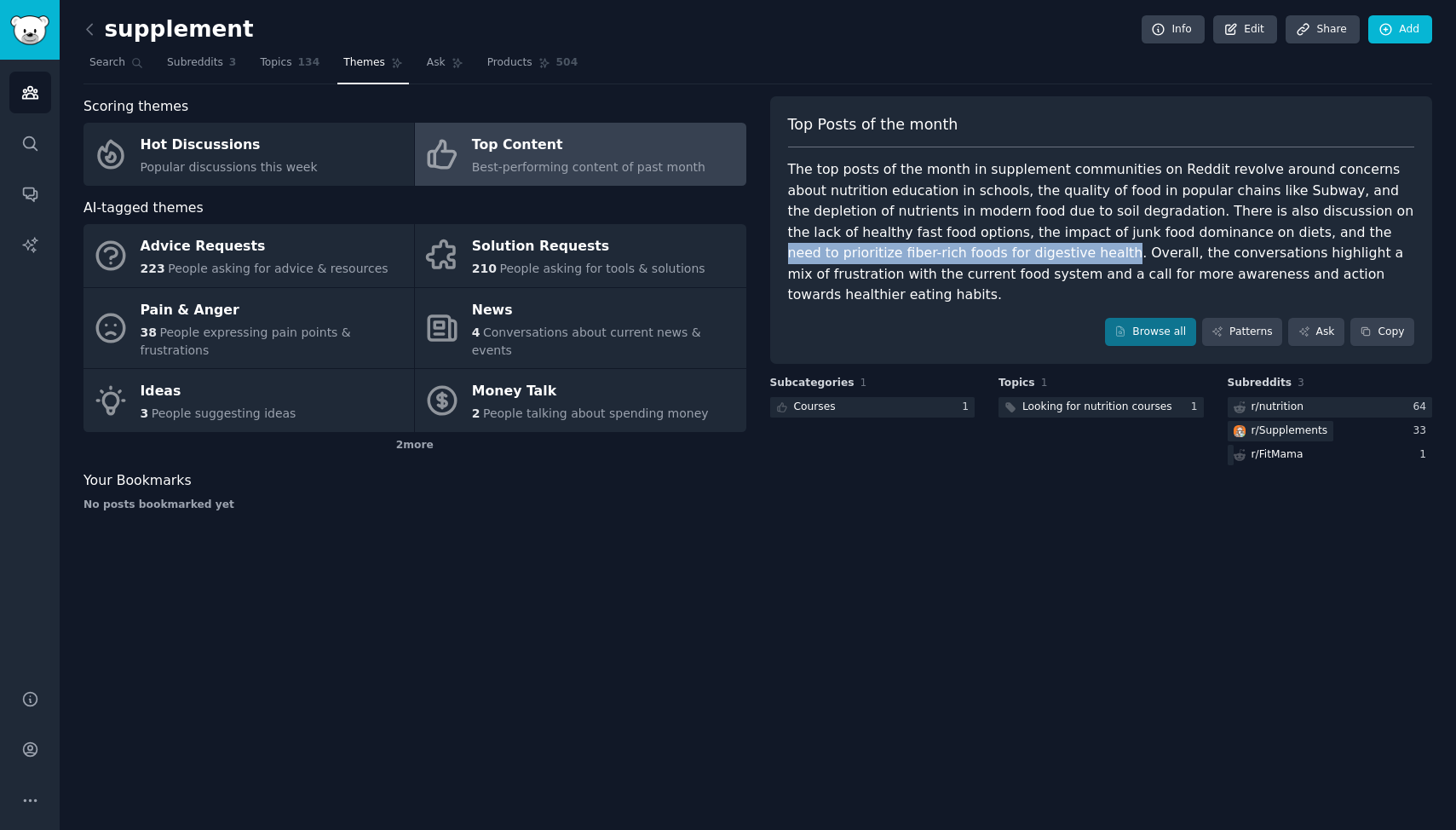
drag, startPoint x: 1195, startPoint y: 235, endPoint x: 884, endPoint y: 252, distance: 311.5
click at [884, 252] on div "The top posts of the month in supplement communities on Reddit revolve around c…" at bounding box center [1102, 232] width 627 height 147
copy div "need to prioritize fiber-rich foods for digestive health"
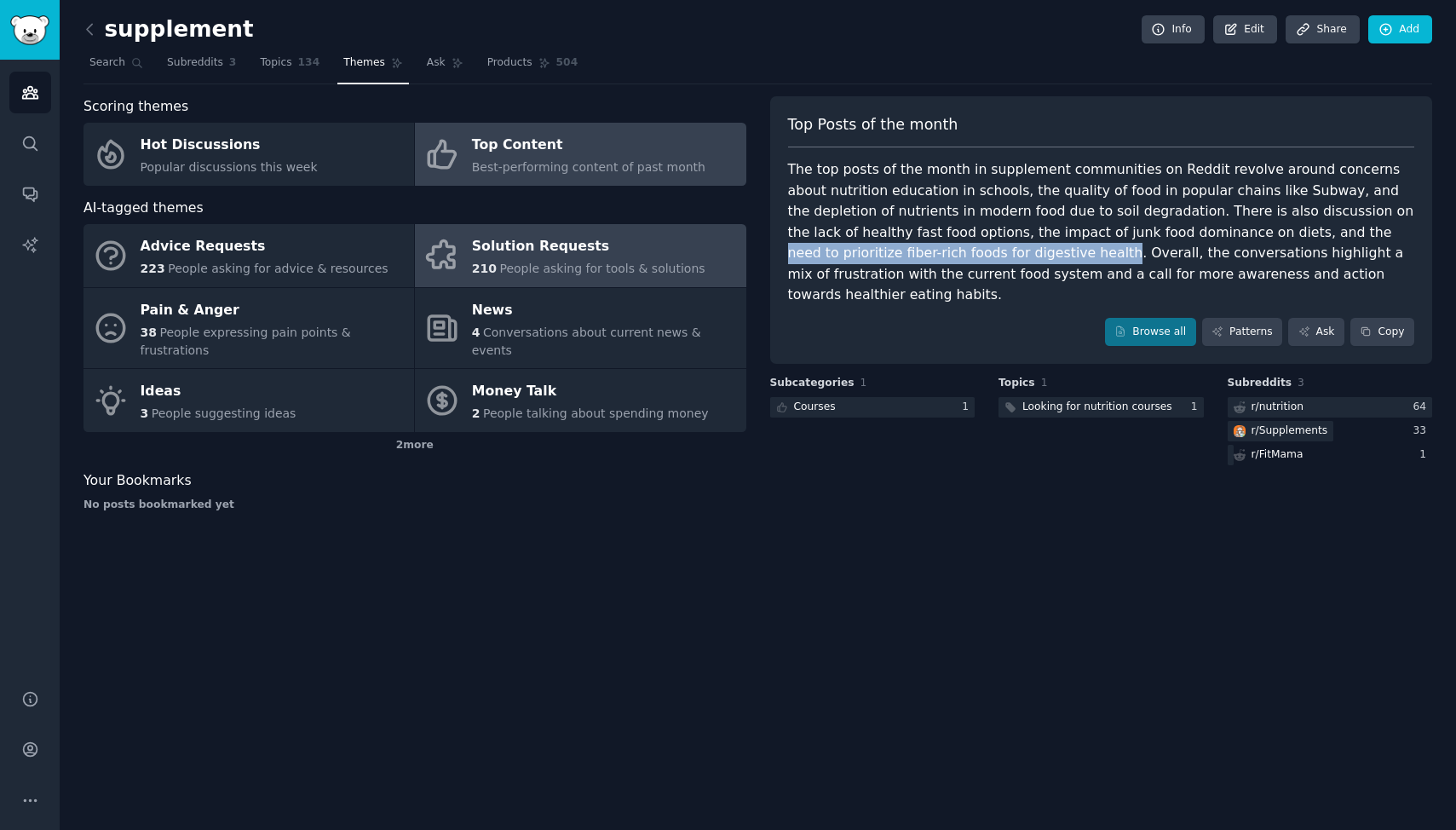
click at [628, 264] on span "People asking for tools & solutions" at bounding box center [602, 268] width 205 height 14
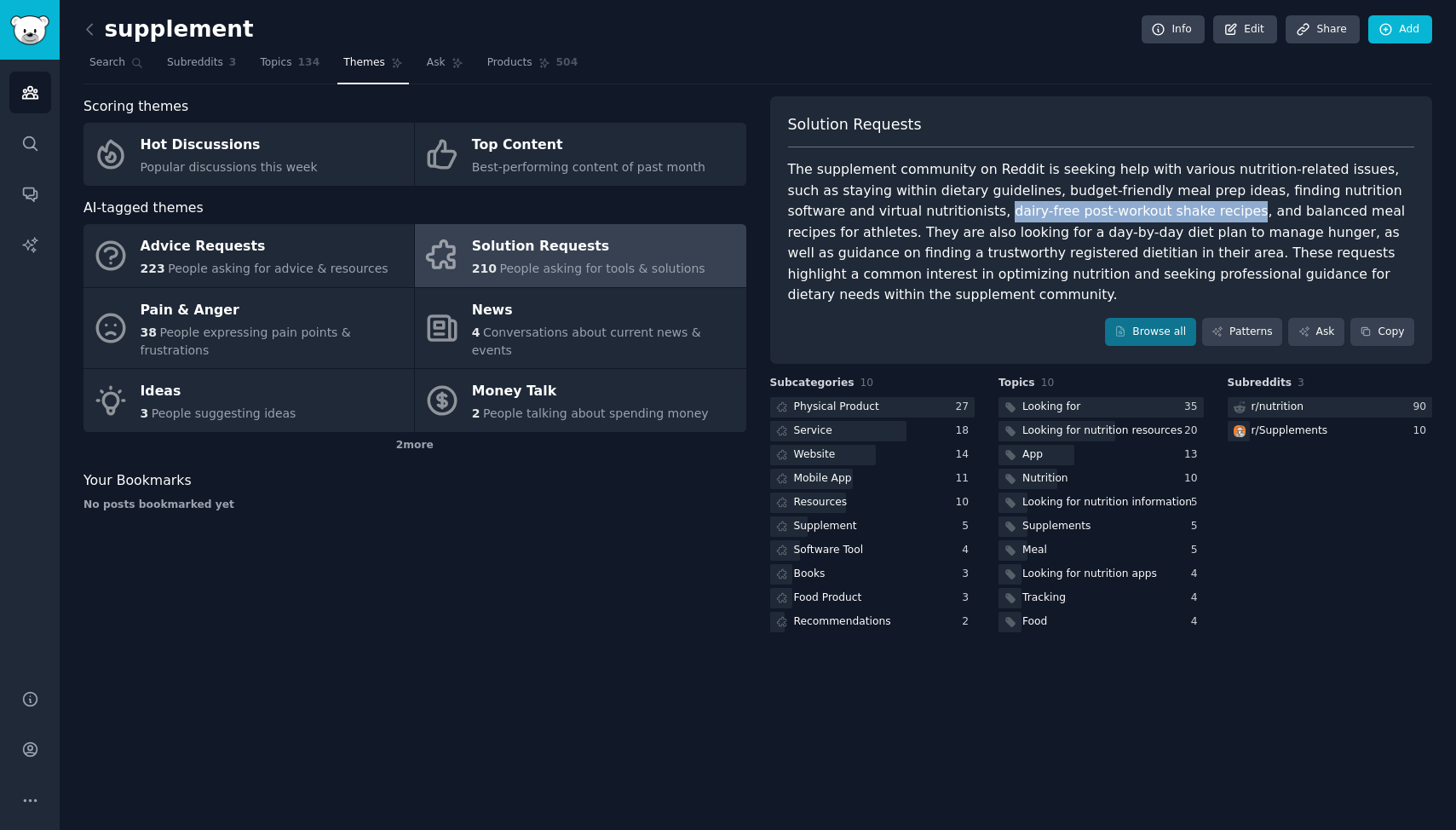
drag, startPoint x: 1098, startPoint y: 211, endPoint x: 860, endPoint y: 212, distance: 238.0
click at [860, 212] on div "The supplement community on Reddit is seeking help with various nutrition-relat…" at bounding box center [1102, 232] width 627 height 147
click at [869, 213] on div "The supplement community on Reddit is seeking help with various nutrition-relat…" at bounding box center [1102, 232] width 627 height 147
drag, startPoint x: 867, startPoint y: 212, endPoint x: 1100, endPoint y: 213, distance: 233.0
click at [1100, 213] on div "The supplement community on Reddit is seeking help with various nutrition-relat…" at bounding box center [1102, 232] width 627 height 147
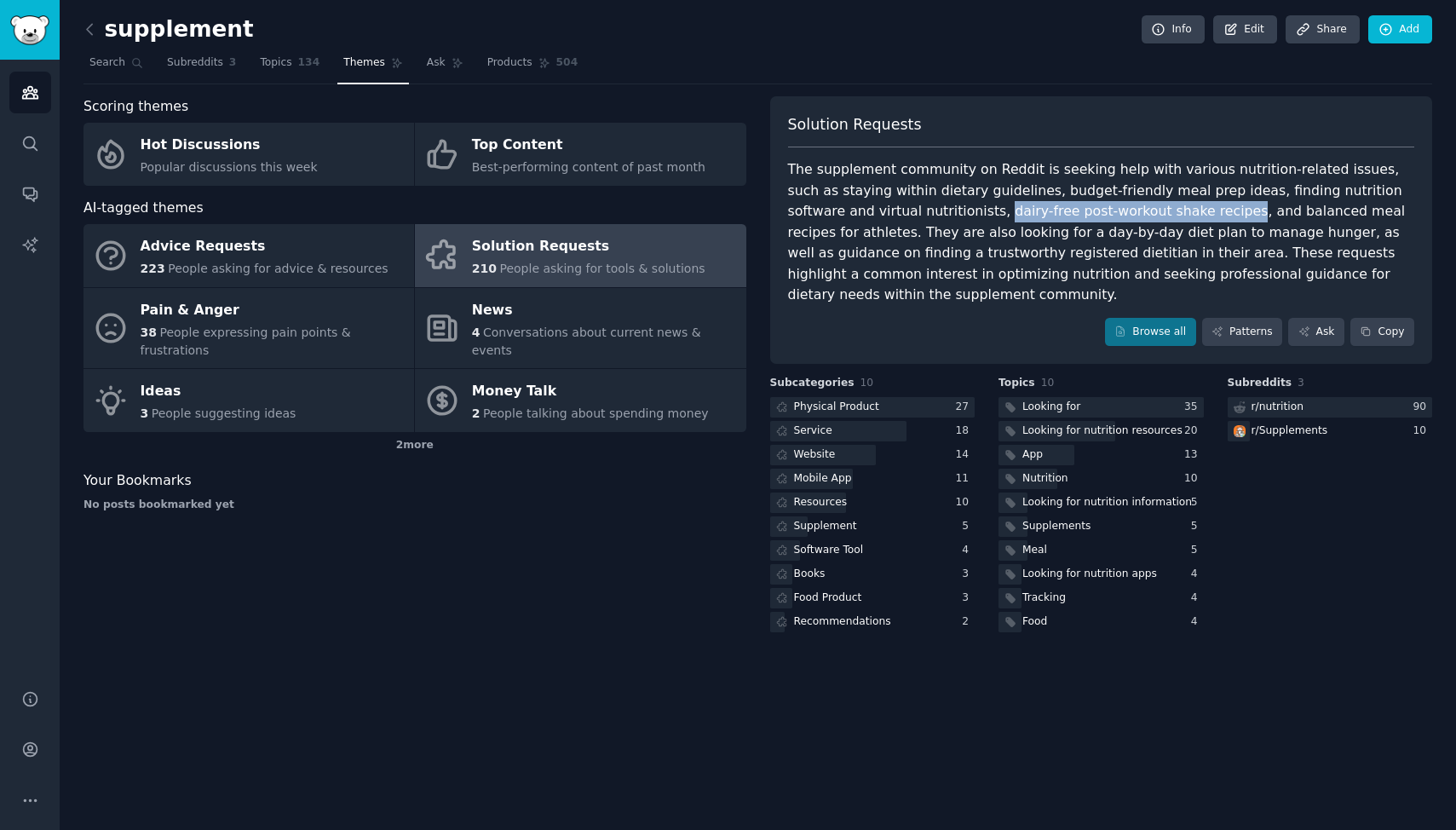
copy div "dairy-free post-workout shake recipes"
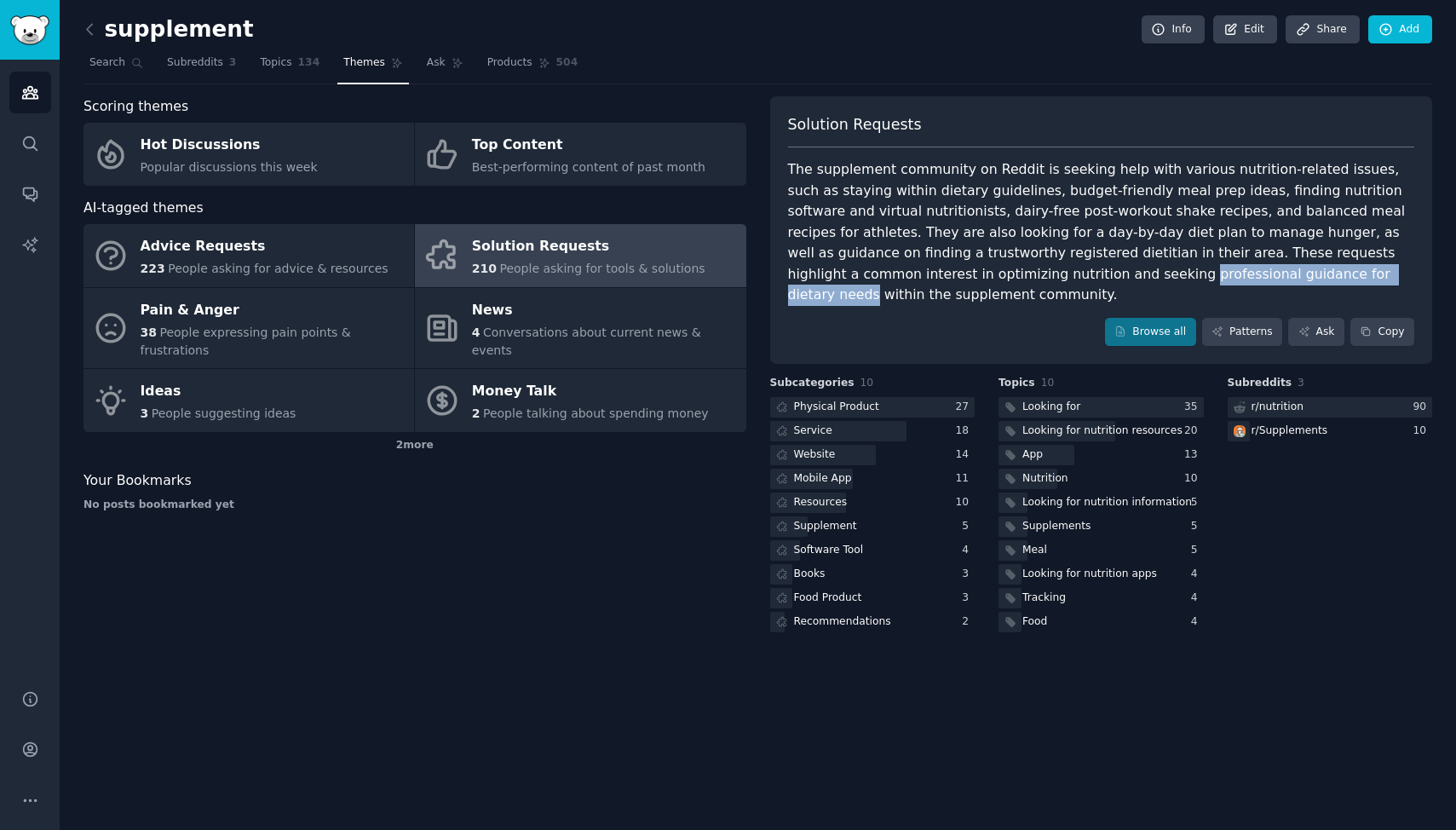
drag, startPoint x: 838, startPoint y: 275, endPoint x: 1080, endPoint y: 270, distance: 242.1
click at [1080, 270] on div "The supplement community on Reddit is seeking help with various nutrition-relat…" at bounding box center [1102, 232] width 627 height 147
copy div "professional guidance for dietary needs"
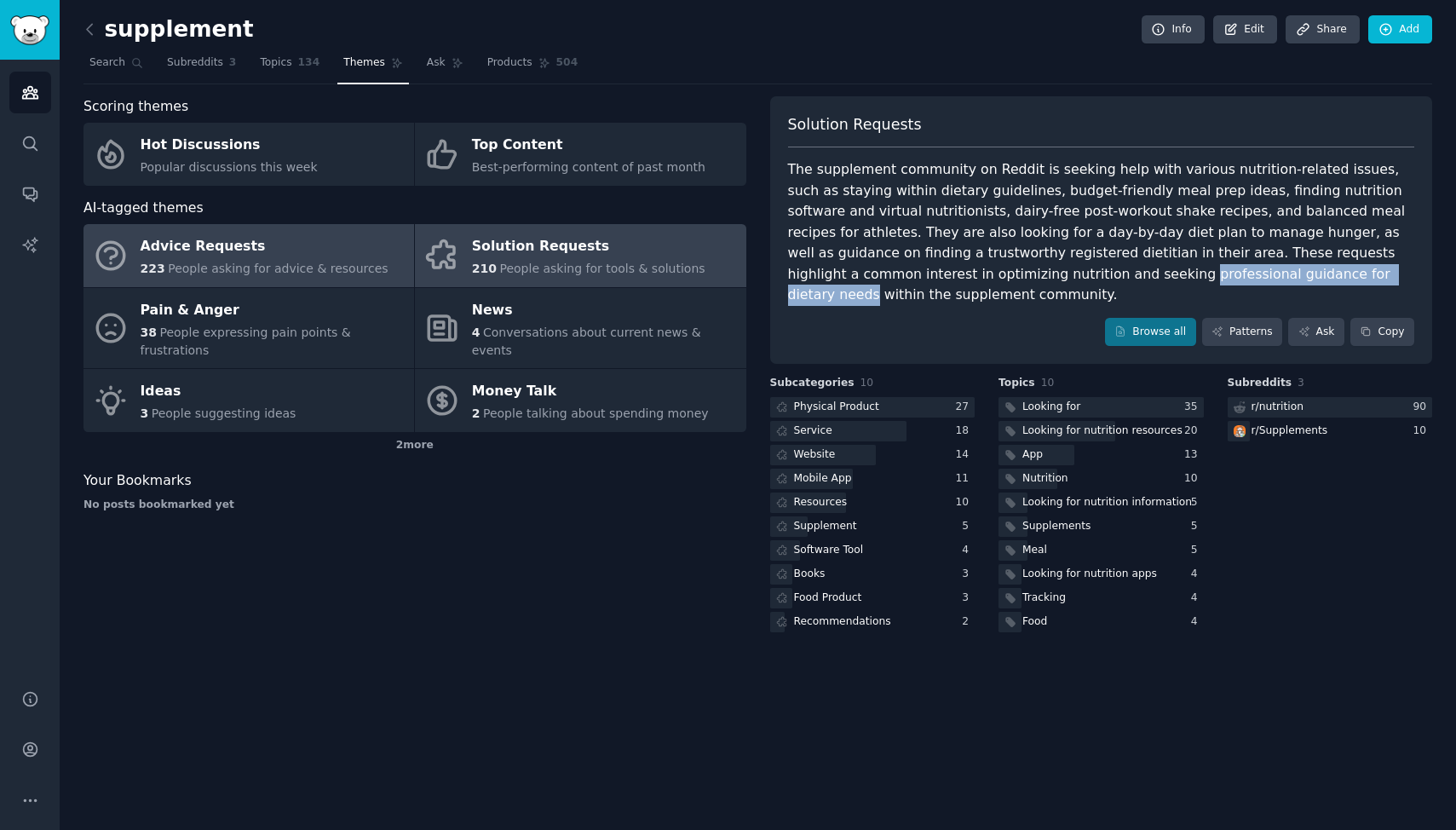
click at [268, 248] on div "Advice Requests" at bounding box center [265, 247] width 248 height 27
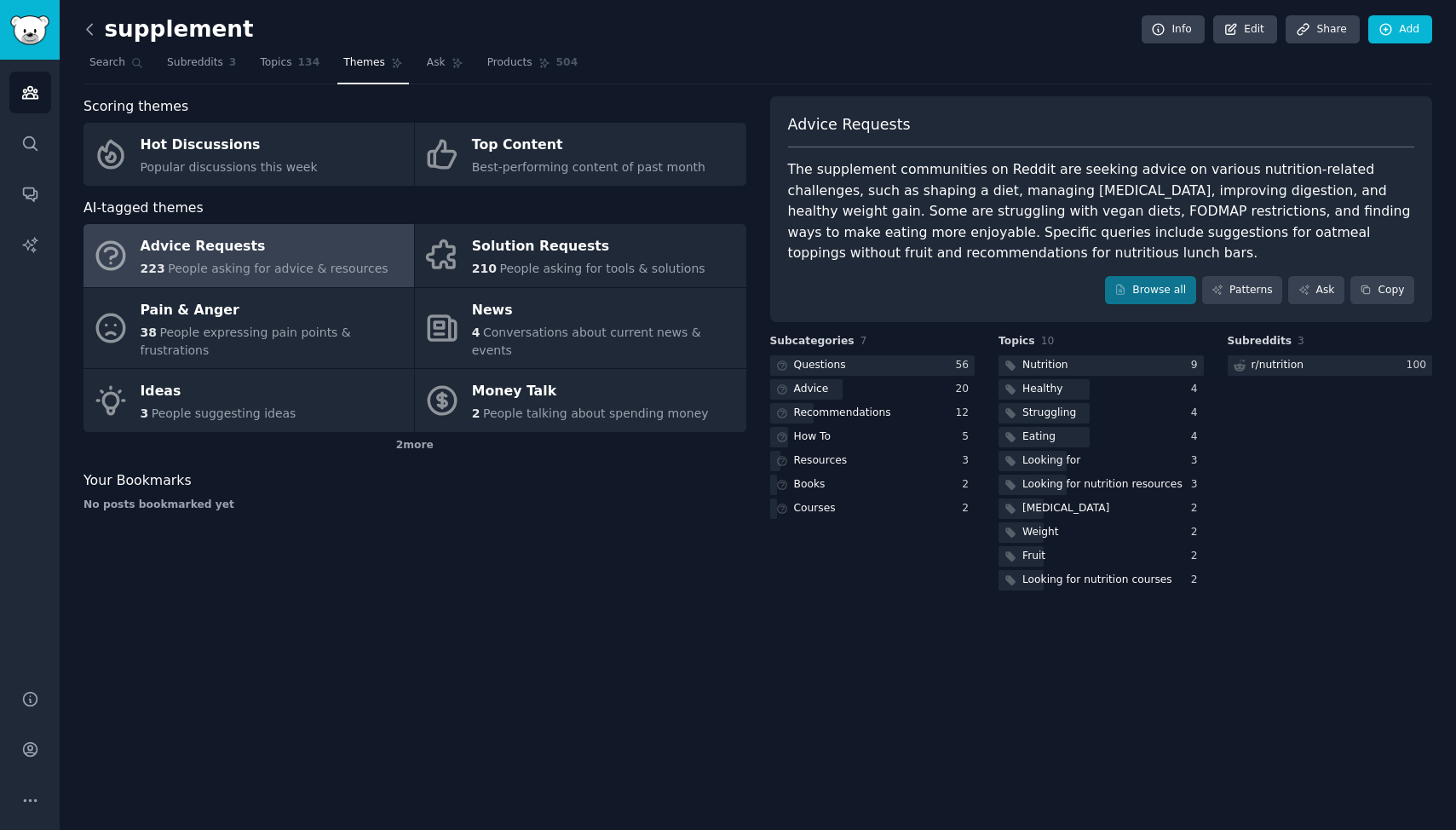
click at [92, 27] on icon at bounding box center [89, 29] width 18 height 18
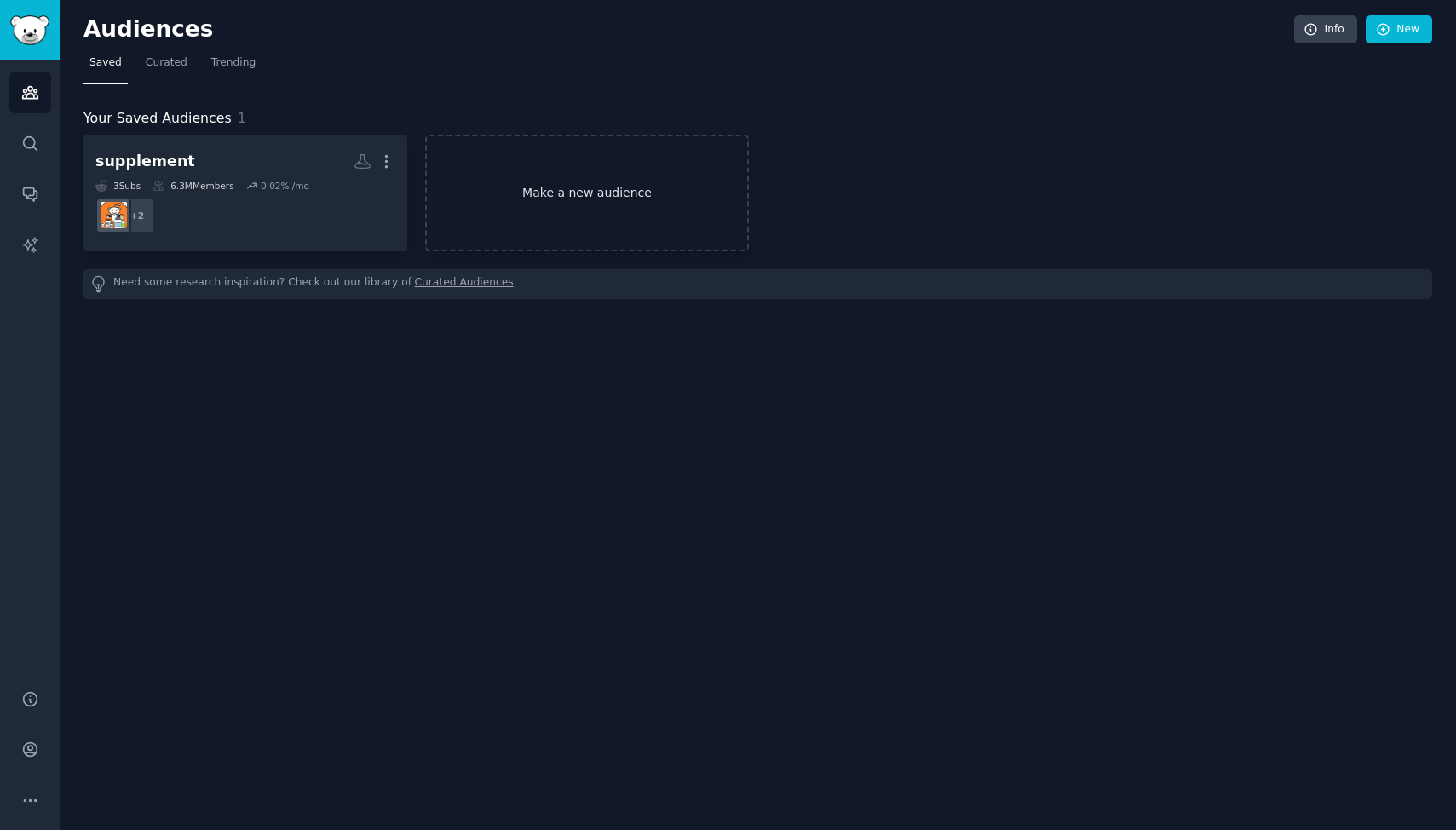
click at [590, 197] on link "Make a new audience" at bounding box center [587, 193] width 324 height 117
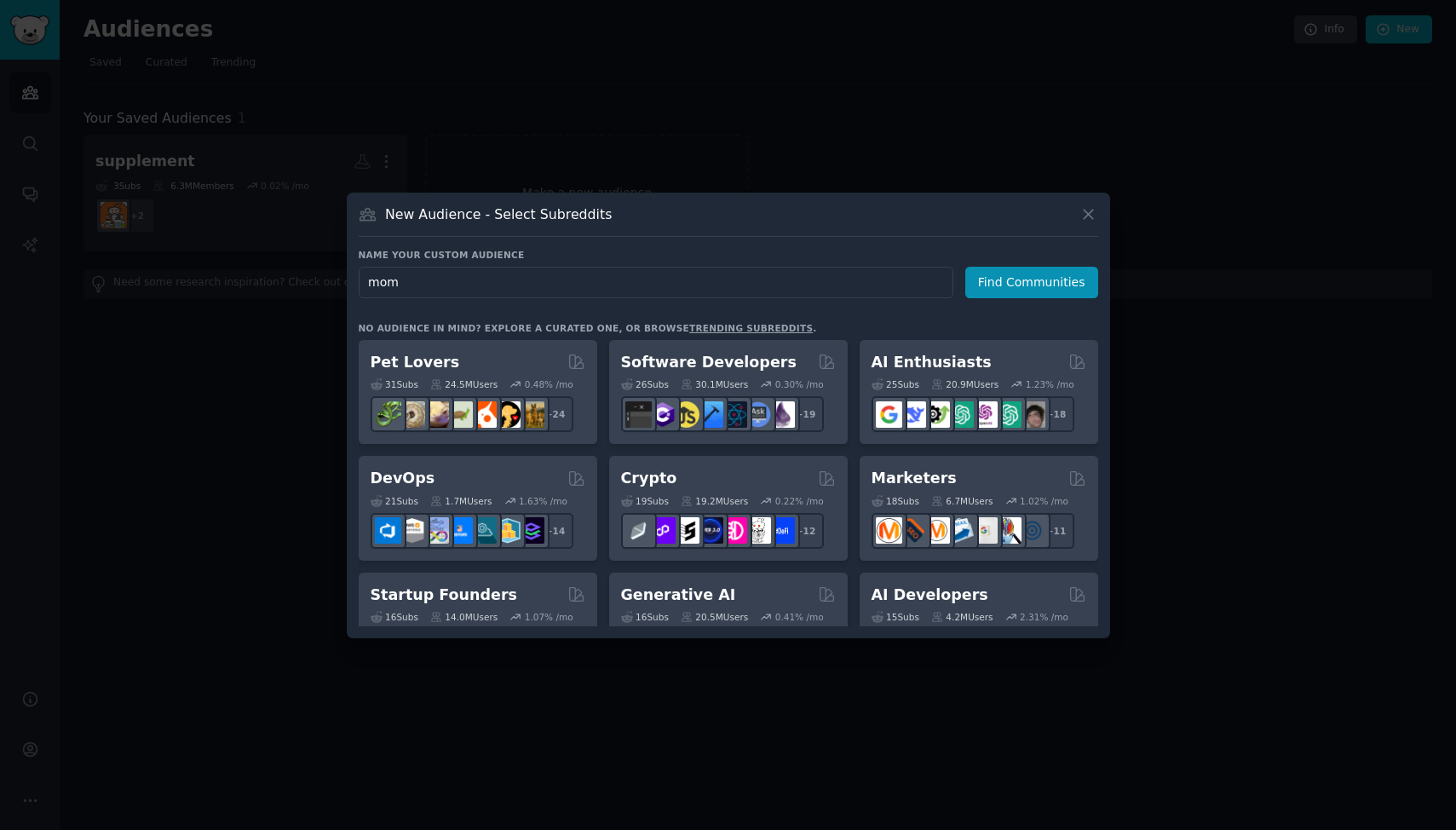
type input "moms"
click button "Find Communities" at bounding box center [1031, 282] width 133 height 32
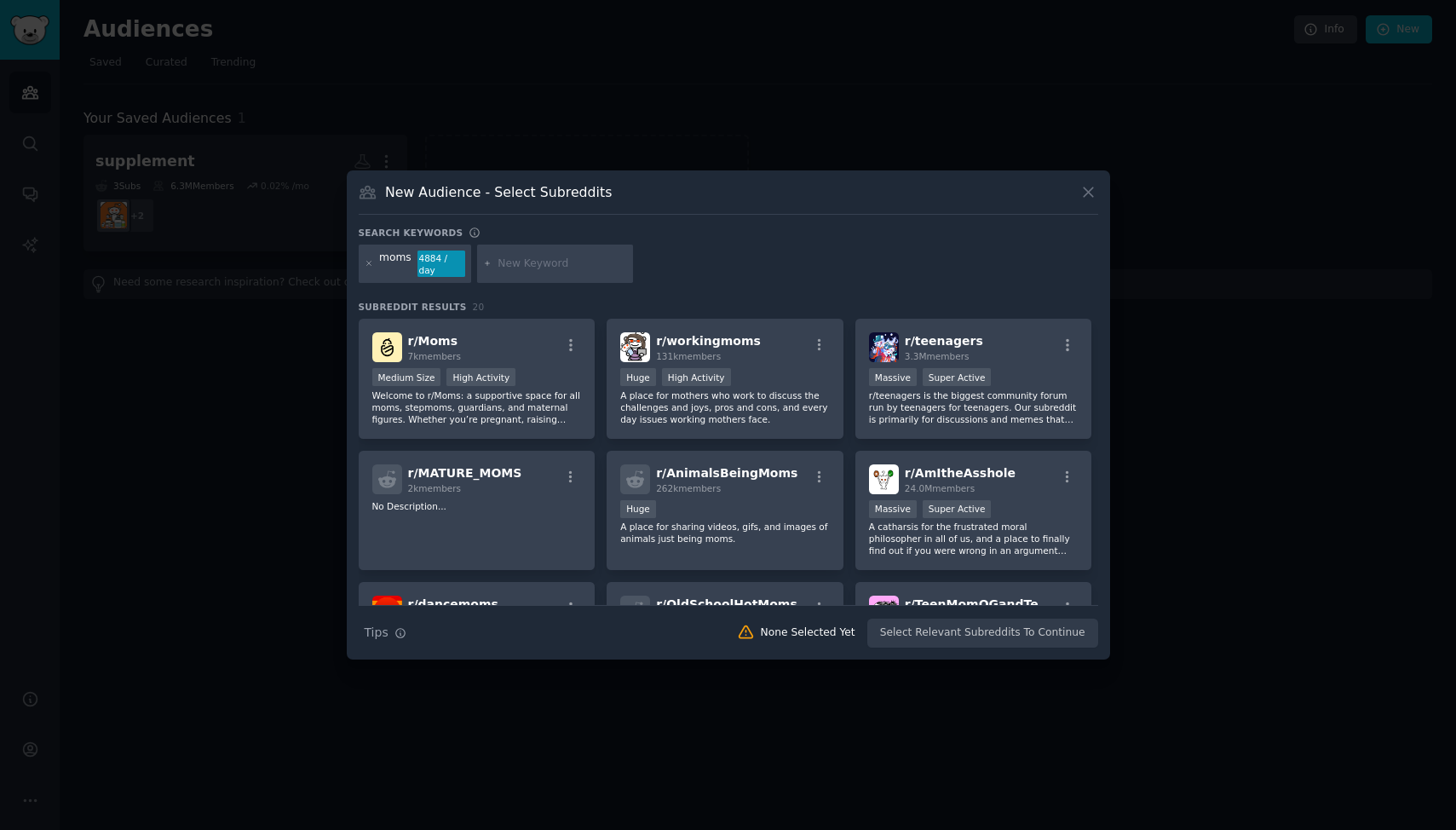
click at [845, 83] on div at bounding box center [728, 415] width 1456 height 830
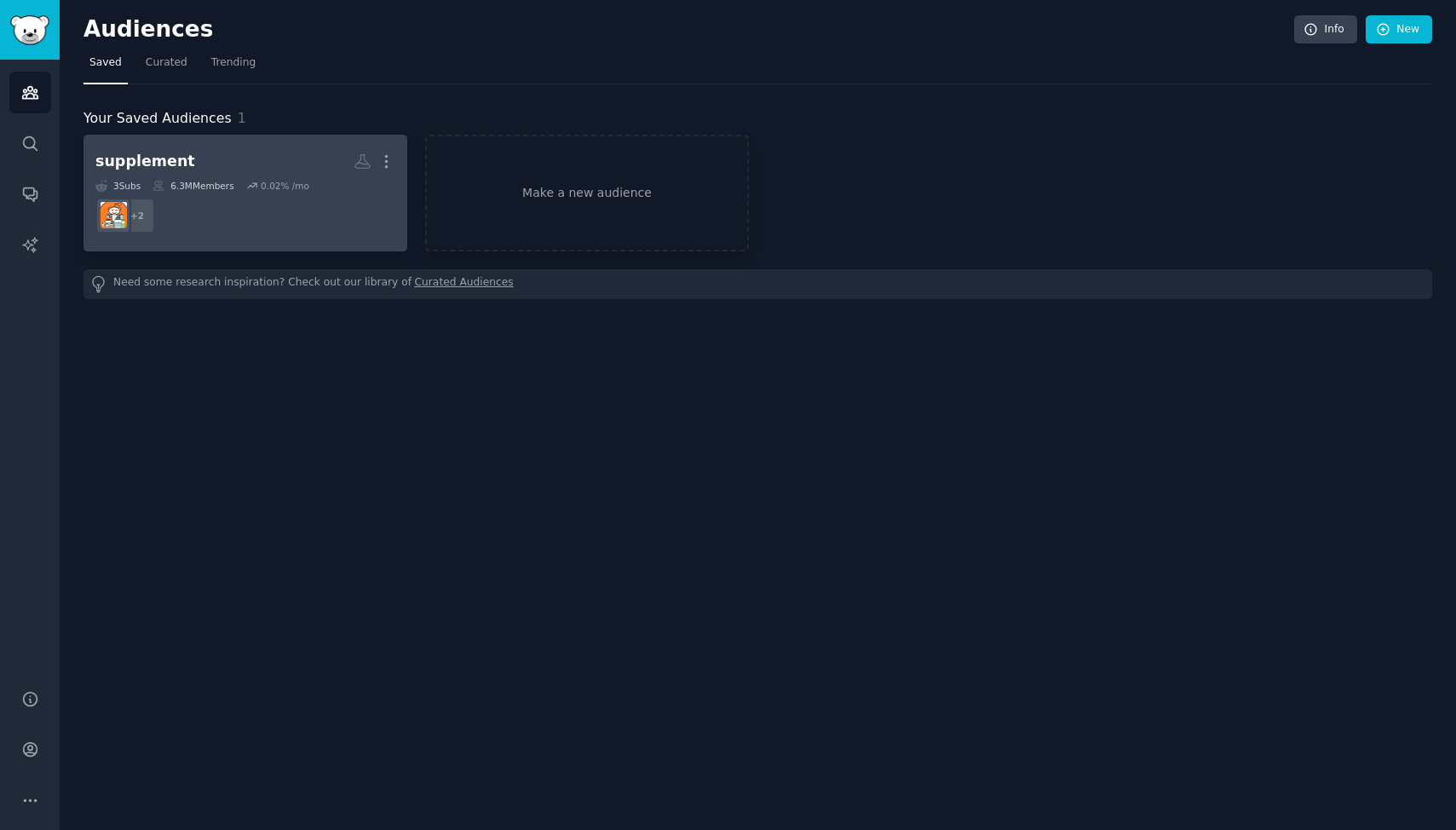
click at [211, 186] on div "6.3M Members" at bounding box center [193, 186] width 81 height 12
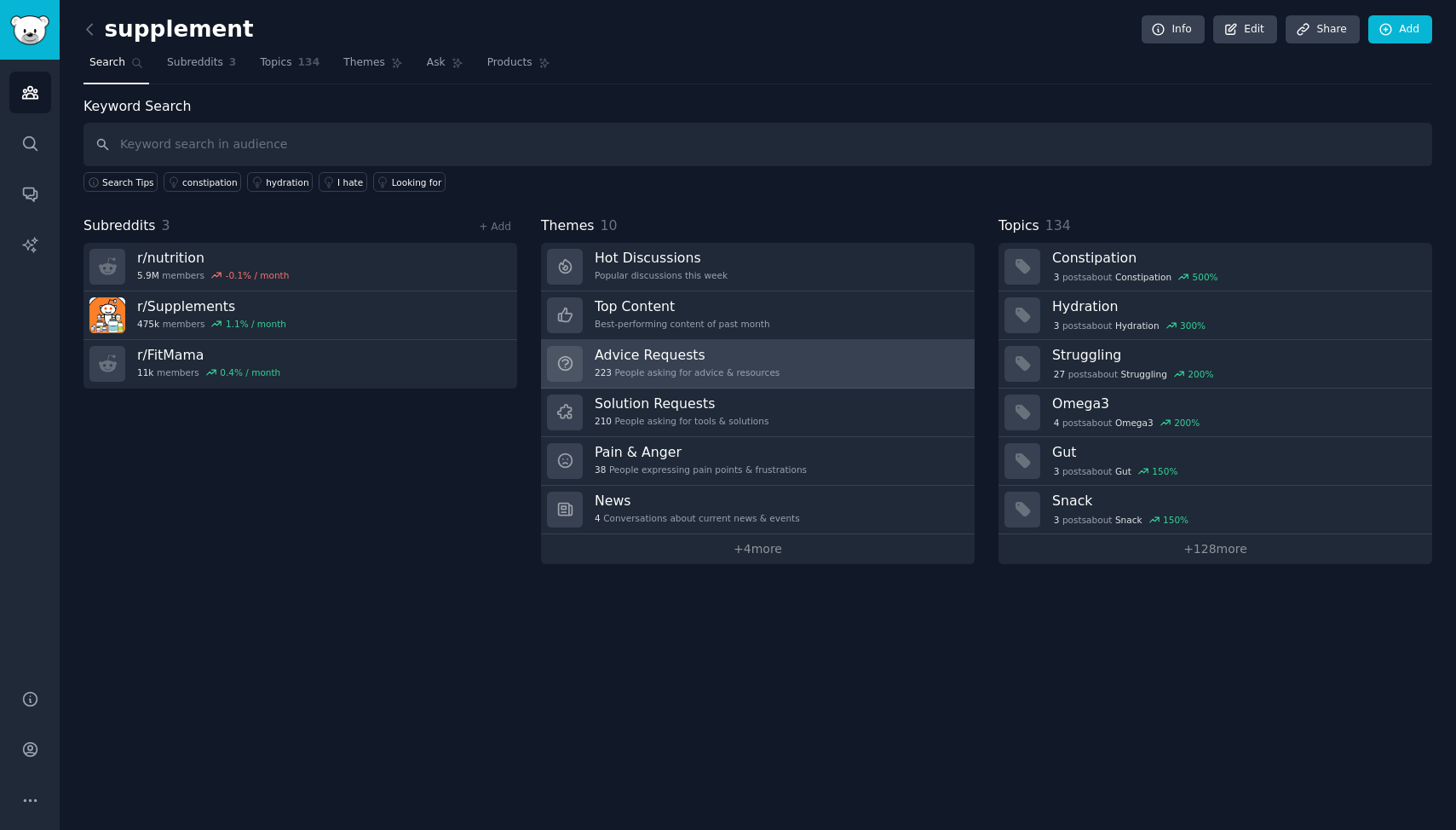
click at [694, 351] on h3 "Advice Requests" at bounding box center [687, 354] width 185 height 18
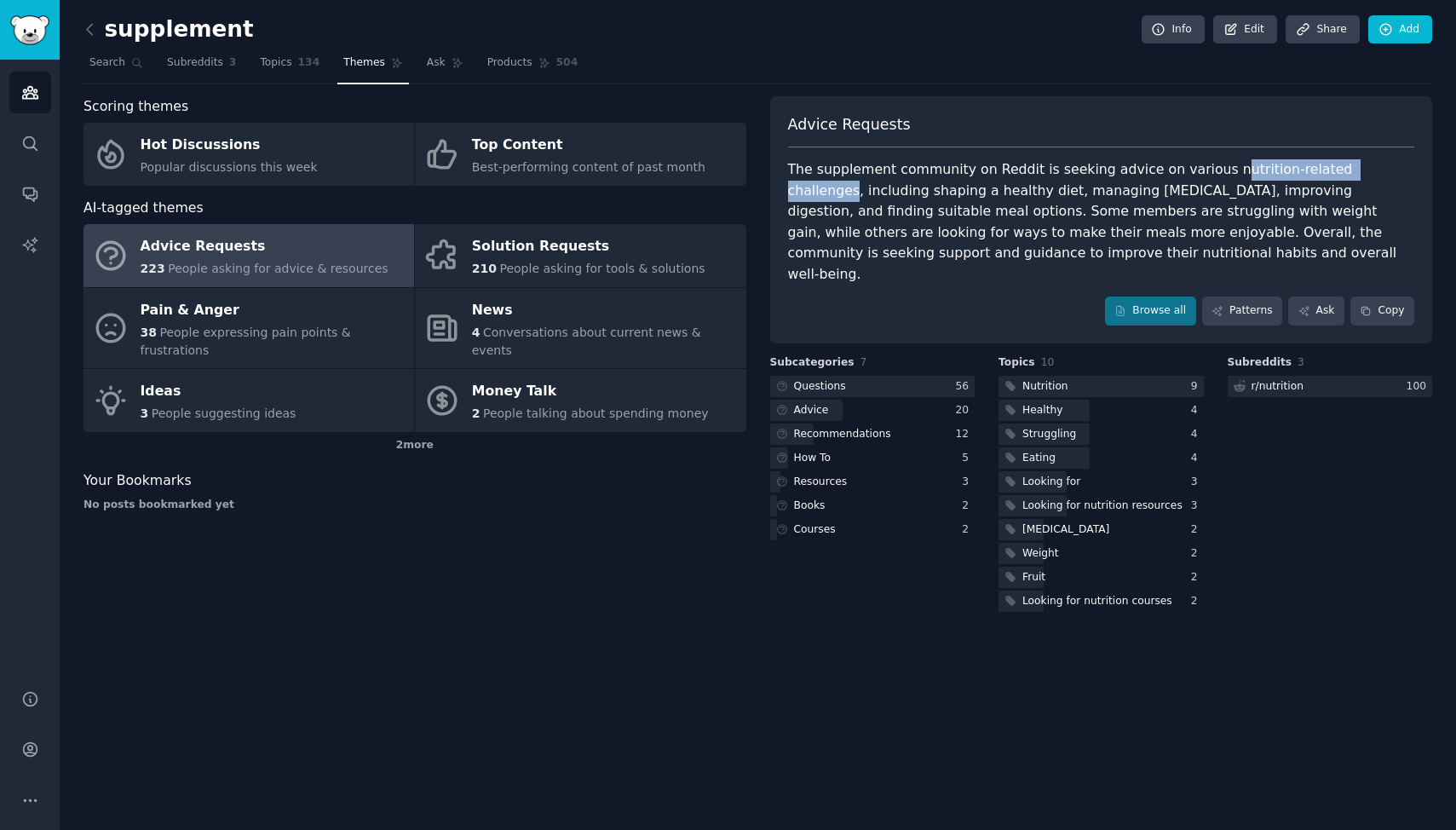
drag, startPoint x: 1201, startPoint y: 170, endPoint x: 1365, endPoint y: 174, distance: 164.0
click at [1365, 174] on div "The supplement community on Reddit is seeking advice on various nutrition-relat…" at bounding box center [1102, 222] width 627 height 125
drag, startPoint x: 1136, startPoint y: 190, endPoint x: 1259, endPoint y: 189, distance: 123.0
click at [1259, 189] on div "The supplement community on Reddit is seeking advice on various nutrition-relat…" at bounding box center [1102, 222] width 627 height 125
click at [1256, 193] on div "The supplement community on Reddit is seeking advice on various nutrition-relat…" at bounding box center [1102, 222] width 627 height 125
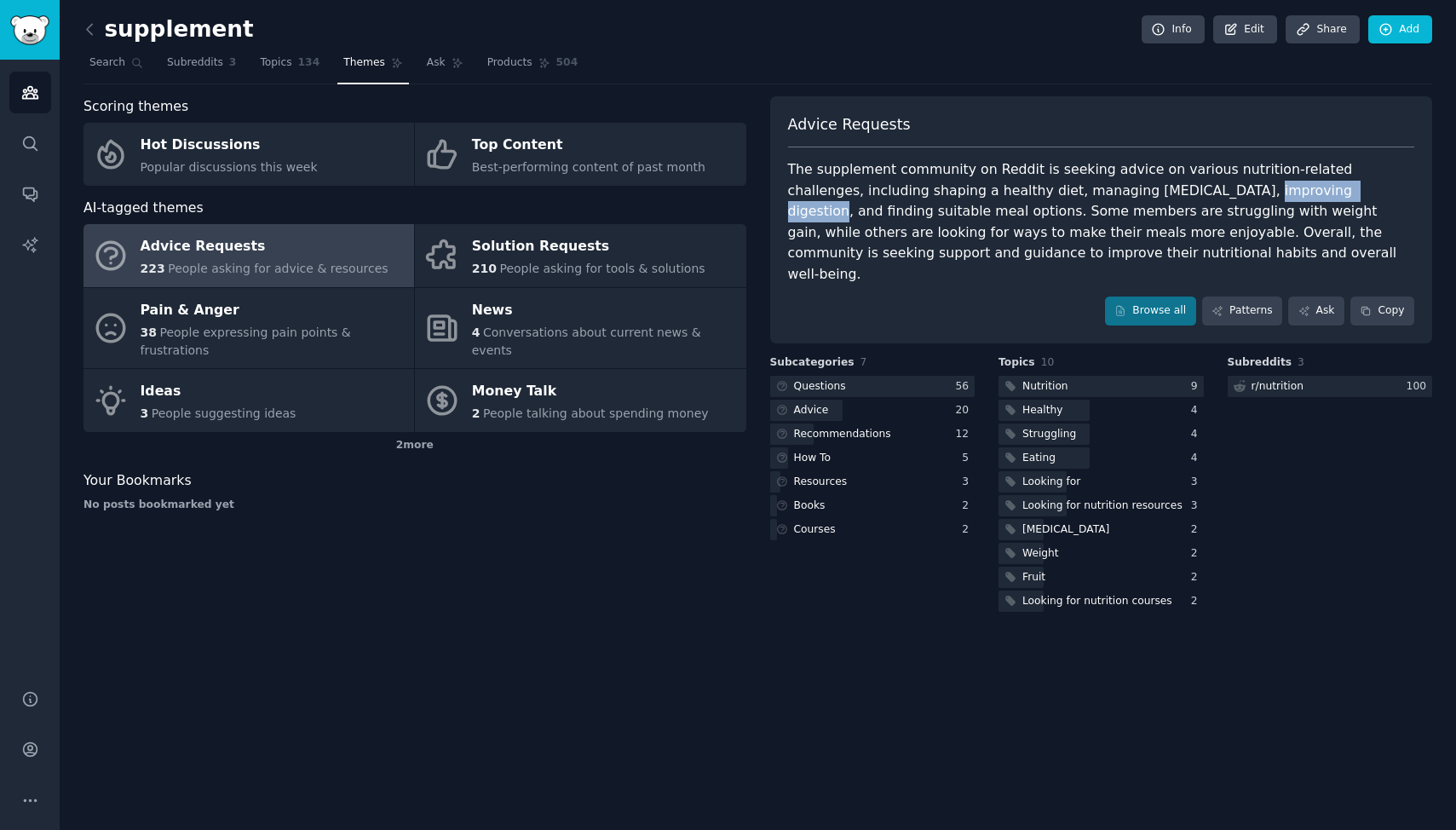
drag, startPoint x: 1258, startPoint y: 189, endPoint x: 1140, endPoint y: 192, distance: 118.0
click at [1140, 192] on div "The supplement community on Reddit is seeking advice on various nutrition-relat…" at bounding box center [1102, 222] width 627 height 125
click at [88, 24] on icon at bounding box center [89, 29] width 18 height 18
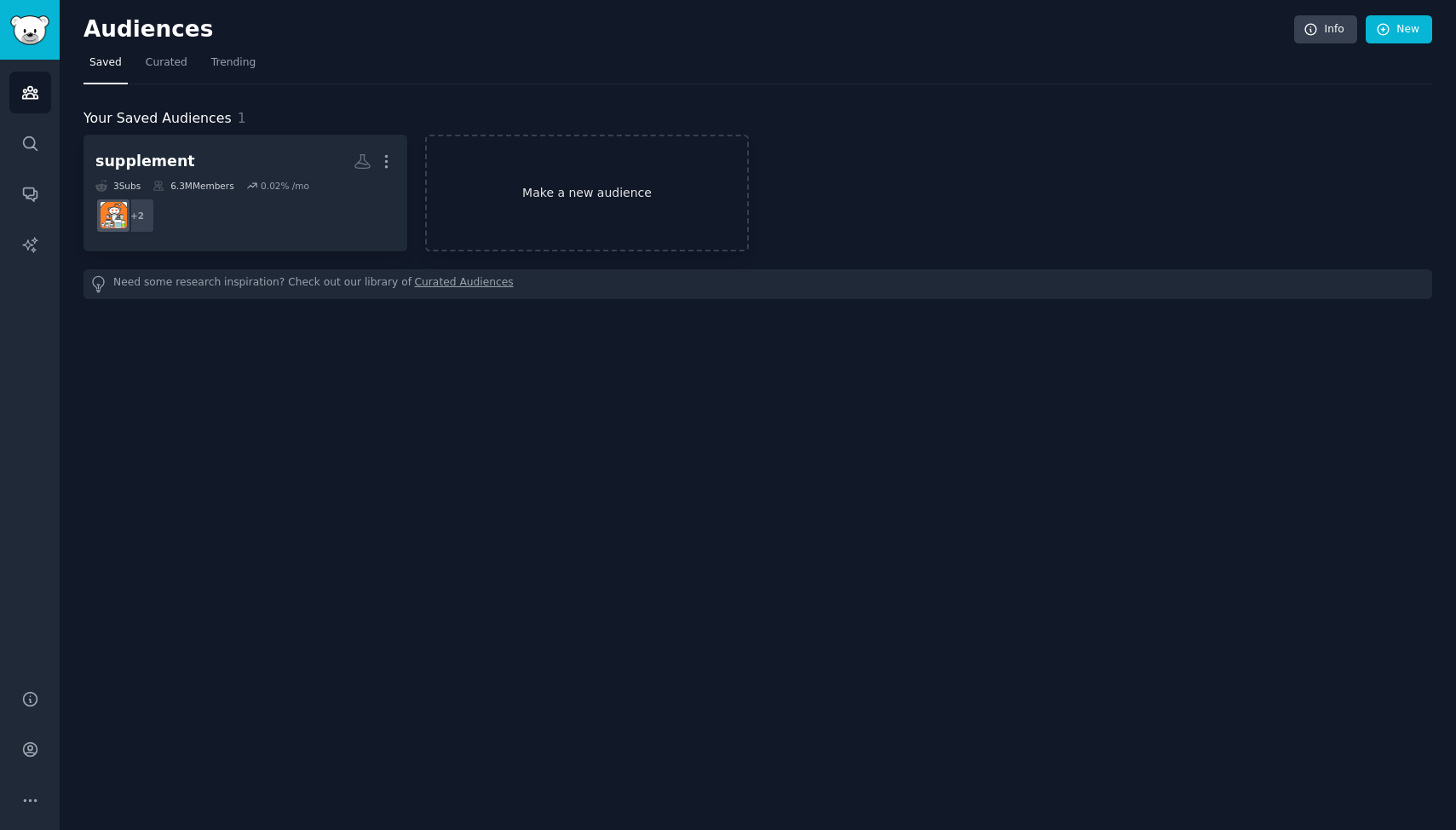
click at [596, 201] on link "Make a new audience" at bounding box center [587, 193] width 324 height 117
